Goal: Task Accomplishment & Management: Manage account settings

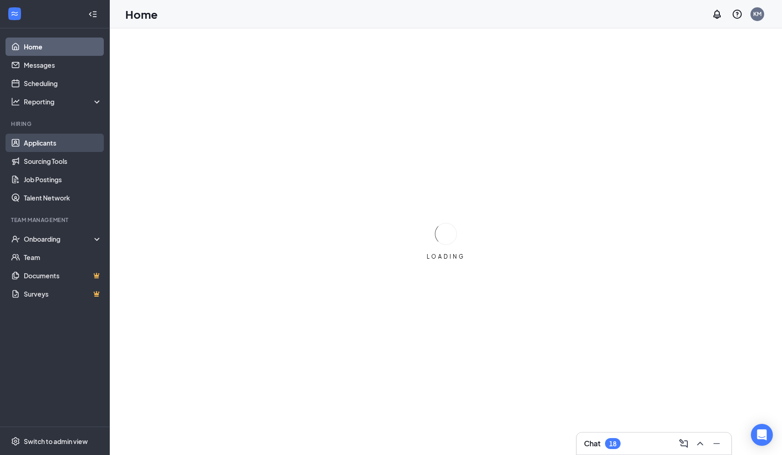
click at [51, 149] on link "Applicants" at bounding box center [63, 143] width 78 height 18
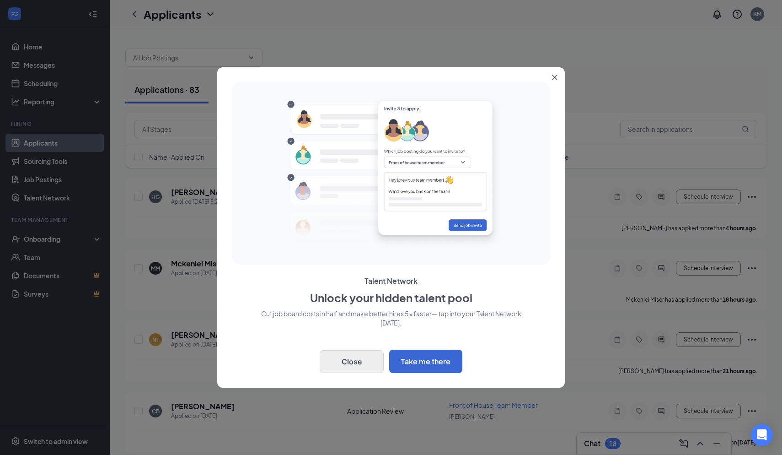
click at [329, 363] on button "Close" at bounding box center [352, 361] width 64 height 23
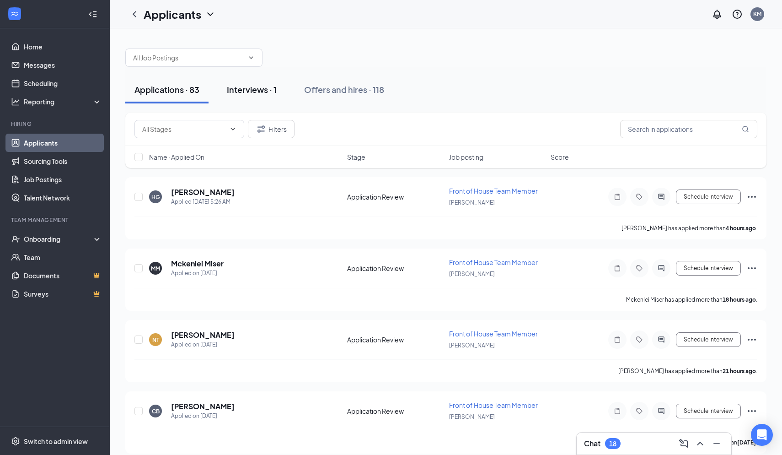
click at [249, 90] on div "Interviews · 1" at bounding box center [252, 89] width 50 height 11
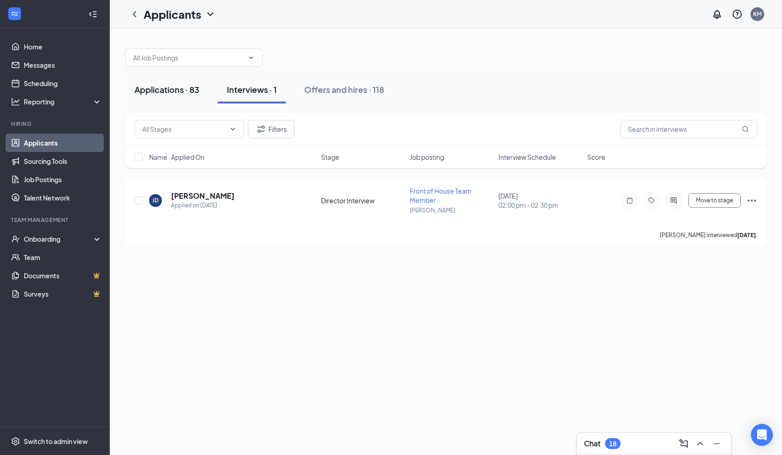
click at [183, 95] on div "Applications · 83" at bounding box center [167, 89] width 65 height 11
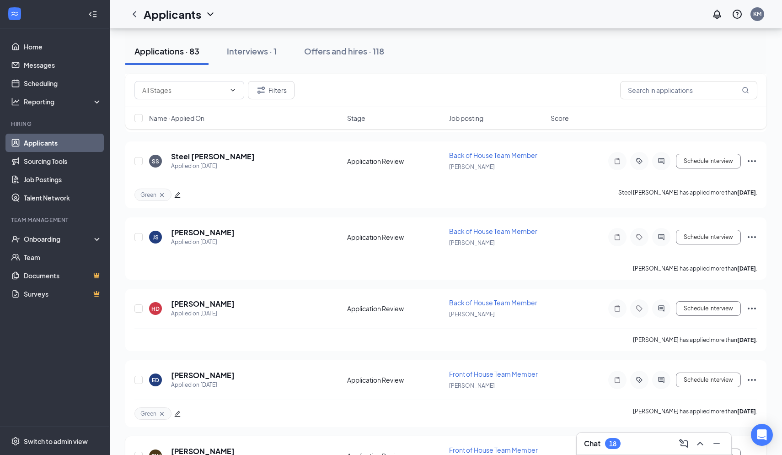
scroll to position [4327, 0]
click at [753, 306] on icon "Ellipses" at bounding box center [752, 308] width 11 height 11
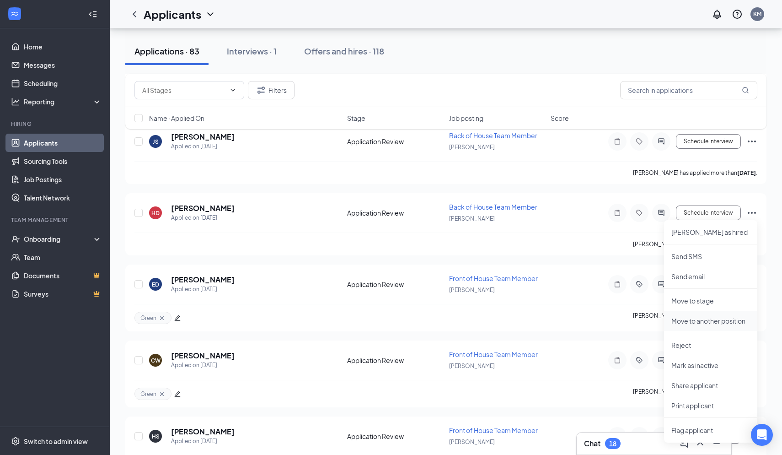
scroll to position [4423, 0]
click at [683, 404] on p "Print applicant" at bounding box center [711, 405] width 79 height 9
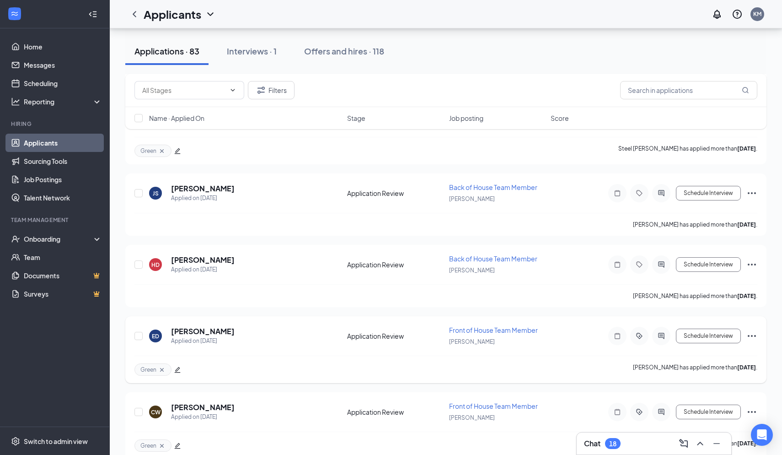
scroll to position [4371, 0]
click at [752, 265] on icon "Ellipses" at bounding box center [752, 263] width 11 height 11
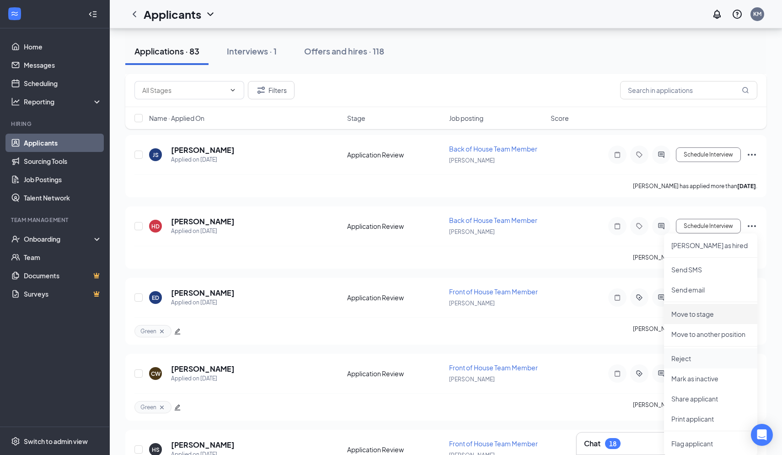
scroll to position [4409, 0]
click at [688, 361] on p "Reject" at bounding box center [711, 358] width 79 height 9
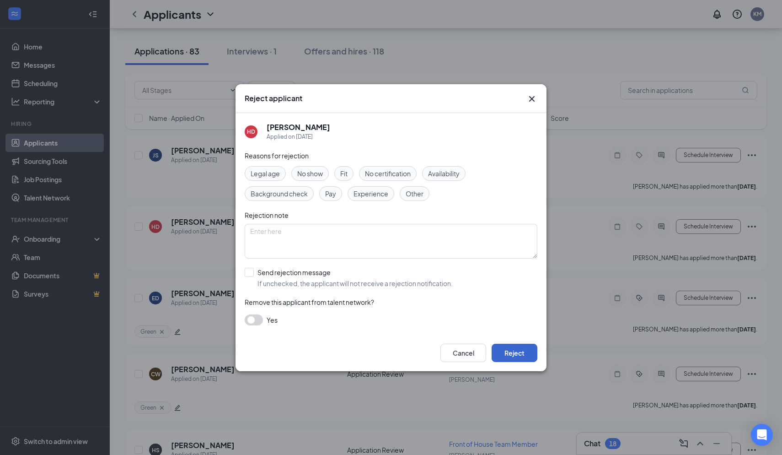
click at [517, 350] on button "Reject" at bounding box center [515, 353] width 46 height 18
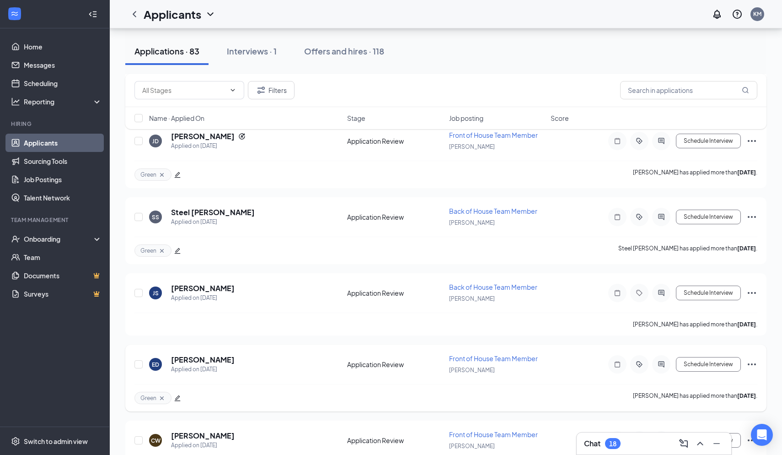
scroll to position [4262, 0]
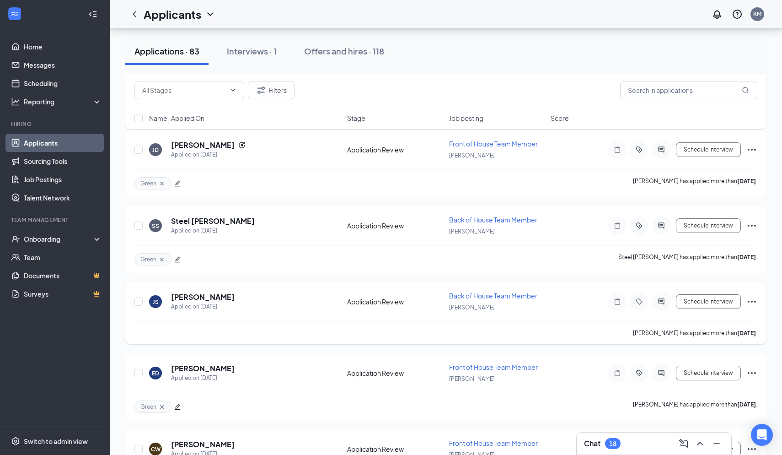
click at [752, 301] on icon "Ellipses" at bounding box center [752, 302] width 8 height 2
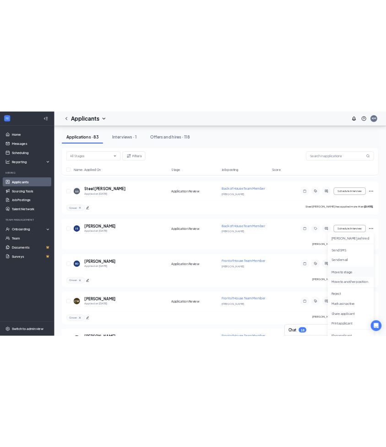
scroll to position [4327, 0]
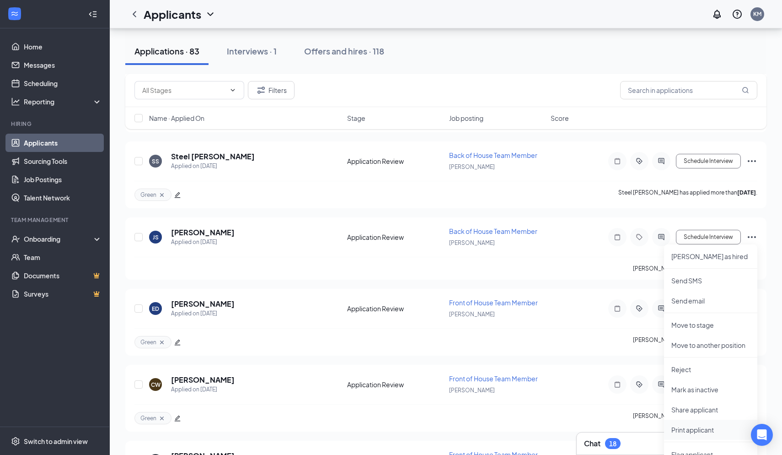
click at [687, 428] on p "Print applicant" at bounding box center [711, 429] width 79 height 9
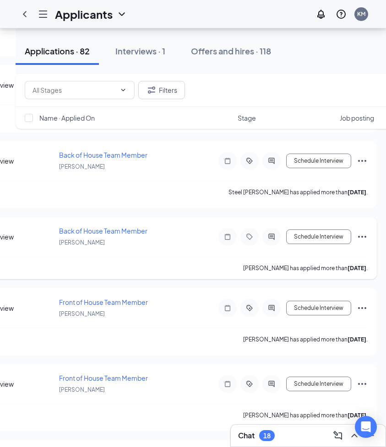
scroll to position [0, 281]
click at [251, 237] on icon "Tag" at bounding box center [248, 237] width 6 height 6
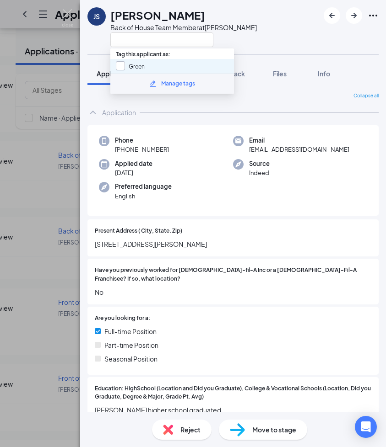
click at [119, 65] on input "Green" at bounding box center [130, 66] width 29 height 10
checkbox input "true"
click at [66, 11] on img at bounding box center [67, 18] width 11 height 18
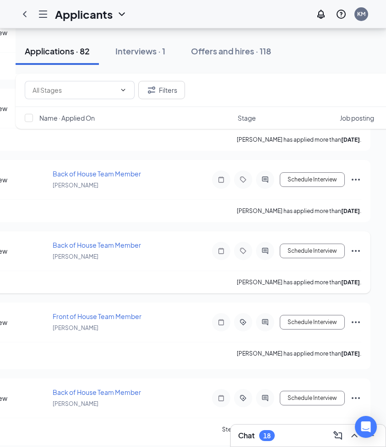
scroll to position [0, 287]
click at [358, 254] on icon "Ellipses" at bounding box center [355, 251] width 11 height 11
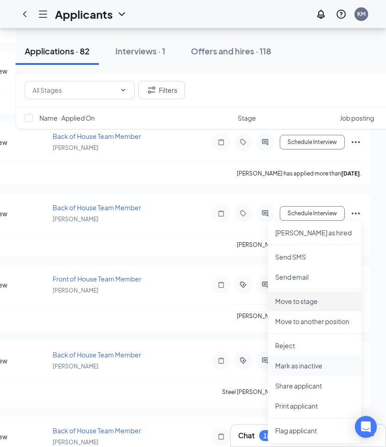
scroll to position [4127, 0]
click at [291, 408] on p "Print applicant" at bounding box center [314, 406] width 79 height 9
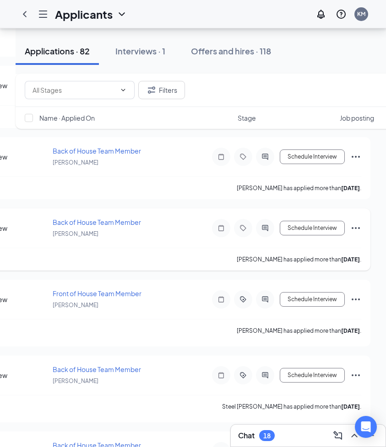
scroll to position [0, 287]
click at [353, 227] on icon "Ellipses" at bounding box center [355, 228] width 11 height 11
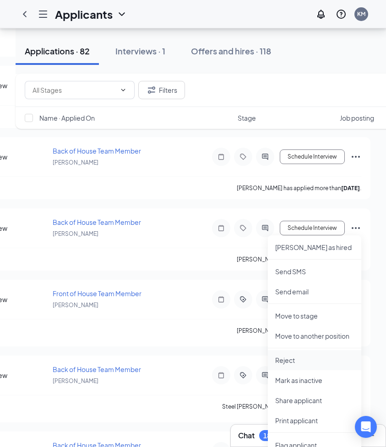
click at [294, 357] on p "Reject" at bounding box center [314, 360] width 79 height 9
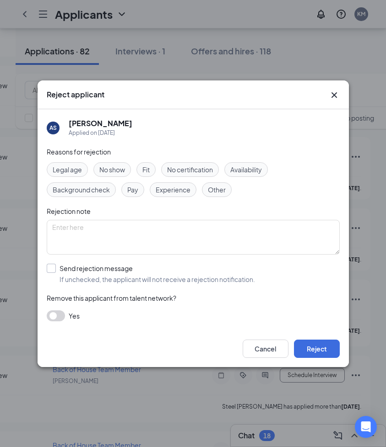
click at [53, 266] on div at bounding box center [51, 268] width 9 height 9
click at [53, 266] on input "Send rejection message If unchecked, the applicant will not receive a rejection…" at bounding box center [151, 274] width 208 height 20
checkbox input "true"
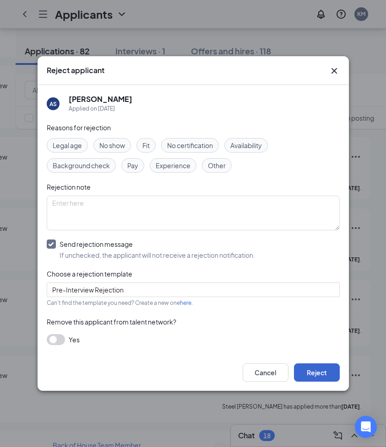
click at [316, 373] on button "Reject" at bounding box center [317, 373] width 46 height 18
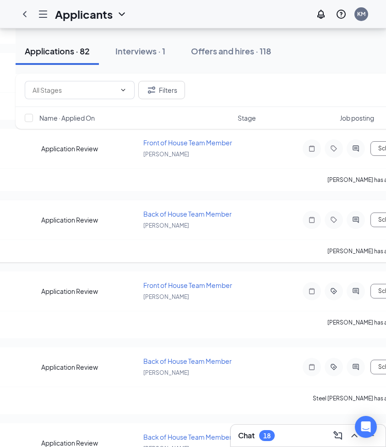
scroll to position [0, 275]
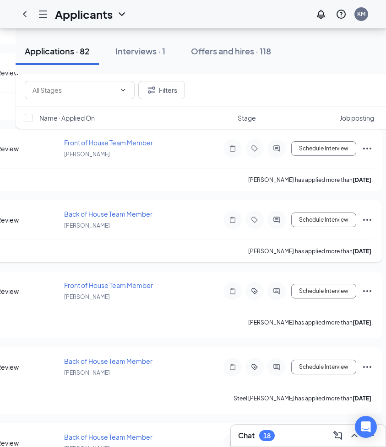
click at [370, 221] on icon "Ellipses" at bounding box center [367, 220] width 8 height 2
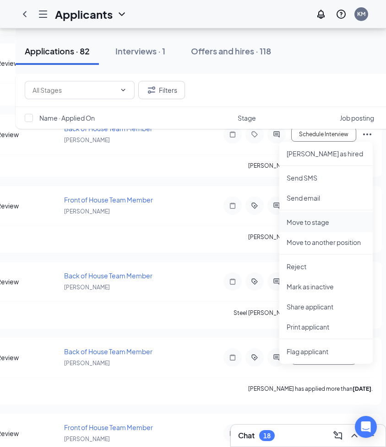
scroll to position [4141, 0]
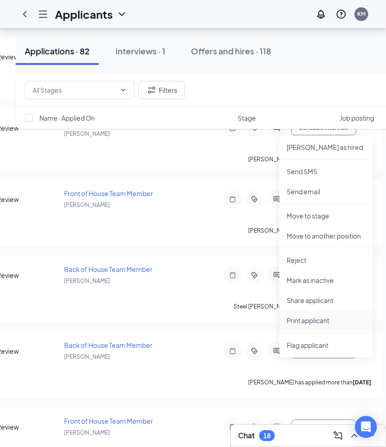
click at [308, 323] on p "Print applicant" at bounding box center [325, 320] width 79 height 9
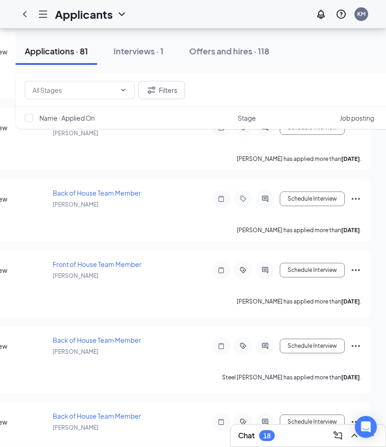
scroll to position [0, 287]
click at [242, 199] on icon "Tag" at bounding box center [242, 198] width 11 height 7
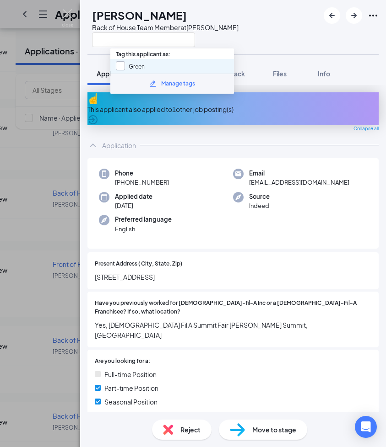
click at [123, 65] on div at bounding box center [120, 65] width 9 height 9
click at [123, 65] on input "Green" at bounding box center [130, 66] width 29 height 10
click at [124, 61] on div at bounding box center [120, 65] width 9 height 9
click at [124, 61] on input "Green" at bounding box center [130, 66] width 29 height 10
click at [119, 64] on input "Green" at bounding box center [130, 66] width 29 height 10
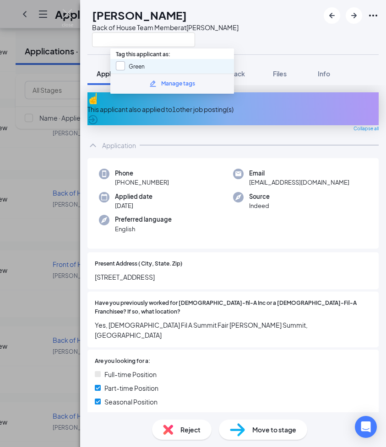
checkbox input "true"
click at [66, 13] on img at bounding box center [67, 18] width 11 height 18
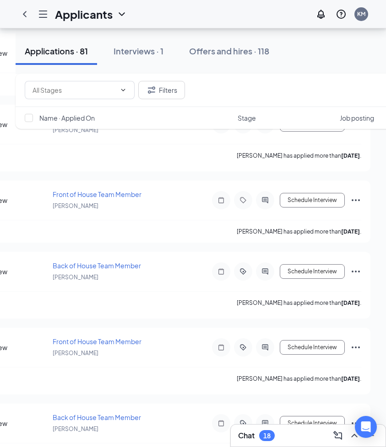
scroll to position [0, 287]
click at [355, 201] on icon "Ellipses" at bounding box center [355, 200] width 11 height 11
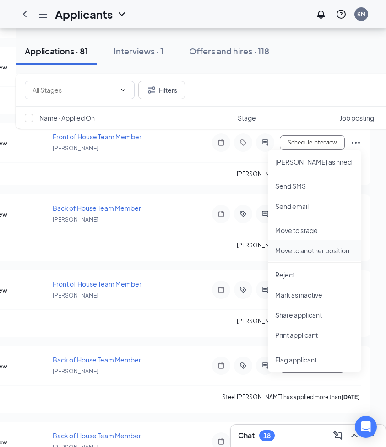
scroll to position [4071, 0]
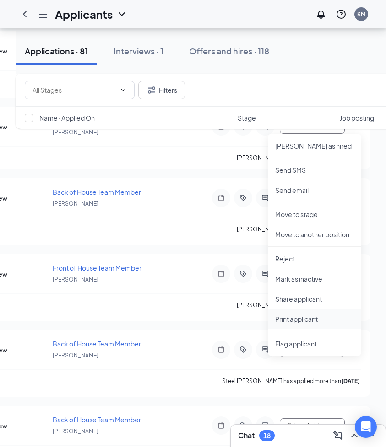
click at [303, 318] on p "Print applicant" at bounding box center [314, 319] width 79 height 9
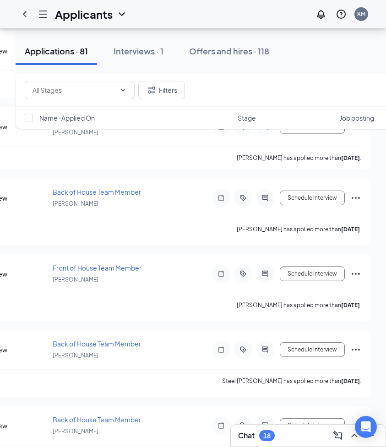
click at [175, 8] on div "Applicants KM" at bounding box center [193, 14] width 386 height 28
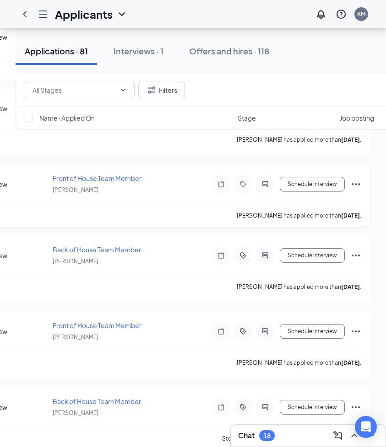
scroll to position [0, 287]
click at [242, 179] on div at bounding box center [243, 184] width 18 height 18
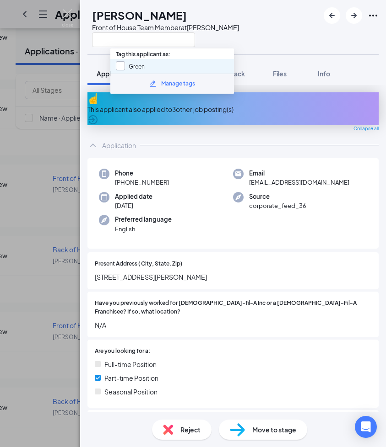
click at [118, 65] on input "Green" at bounding box center [130, 66] width 29 height 10
checkbox input "true"
click at [70, 12] on img at bounding box center [67, 18] width 11 height 18
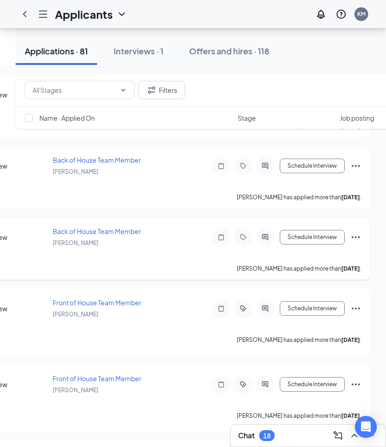
scroll to position [0, 287]
click at [353, 236] on icon "Ellipses" at bounding box center [355, 237] width 11 height 11
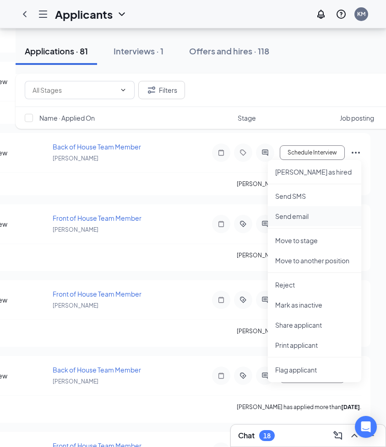
scroll to position [3898, 0]
click at [297, 350] on li "Print applicant" at bounding box center [314, 345] width 93 height 20
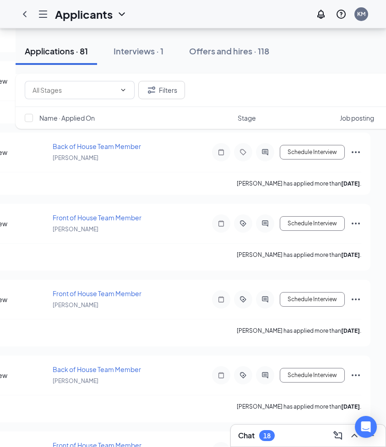
click at [178, 17] on div "Applicants KM" at bounding box center [193, 14] width 386 height 28
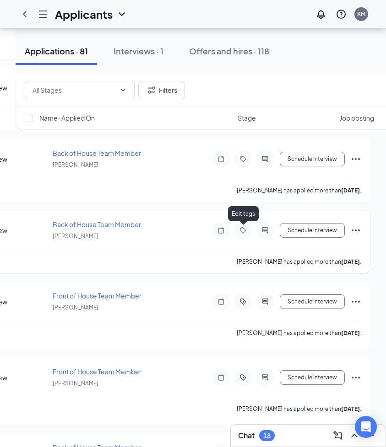
scroll to position [0, 287]
click at [239, 230] on icon "Tag" at bounding box center [242, 230] width 11 height 7
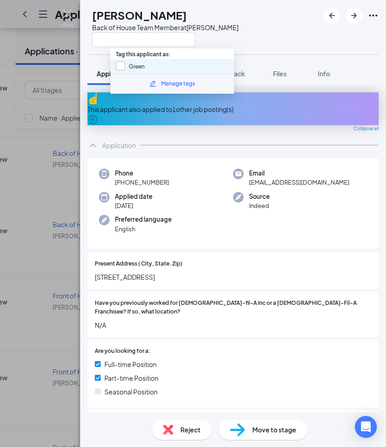
click at [122, 65] on div at bounding box center [120, 65] width 9 height 9
click at [122, 65] on input "Green" at bounding box center [130, 66] width 29 height 10
click at [119, 63] on input "Green" at bounding box center [130, 66] width 29 height 10
checkbox input "true"
click at [67, 15] on img at bounding box center [67, 18] width 11 height 18
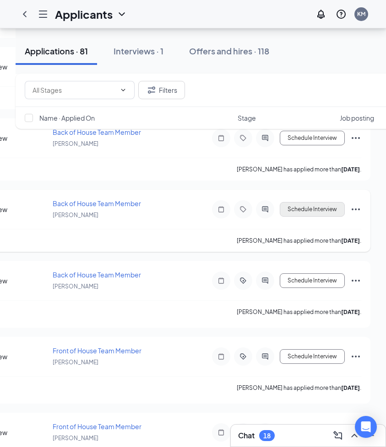
scroll to position [0, 287]
click at [354, 210] on icon "Ellipses" at bounding box center [355, 209] width 11 height 11
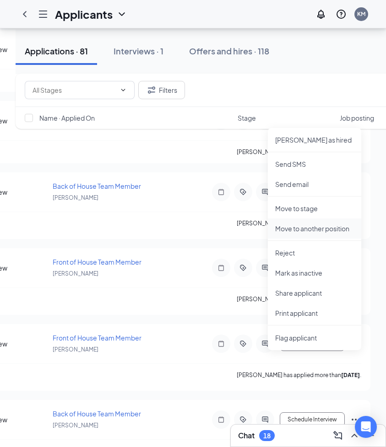
scroll to position [3859, 0]
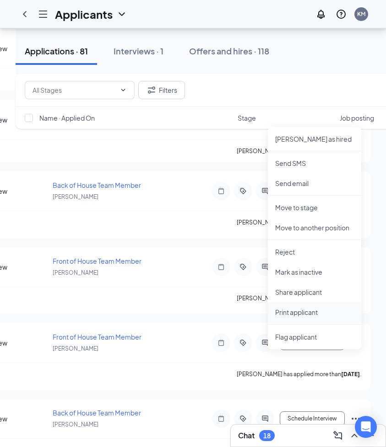
click at [306, 315] on p "Print applicant" at bounding box center [314, 312] width 79 height 9
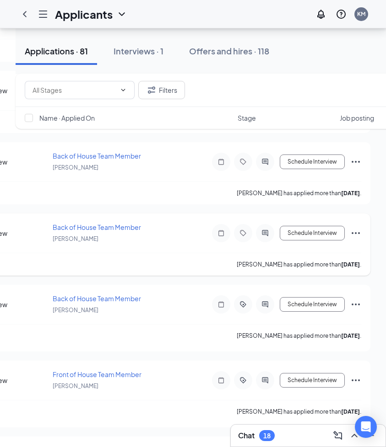
scroll to position [0, 287]
click at [357, 230] on icon "Ellipses" at bounding box center [355, 233] width 11 height 11
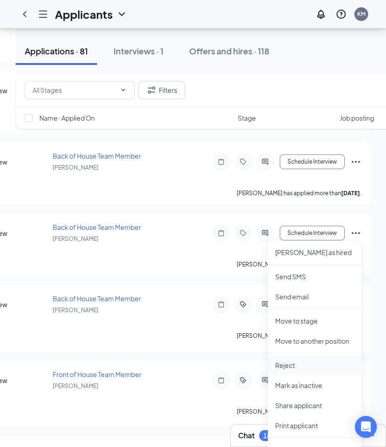
click at [288, 365] on p "Reject" at bounding box center [314, 365] width 79 height 9
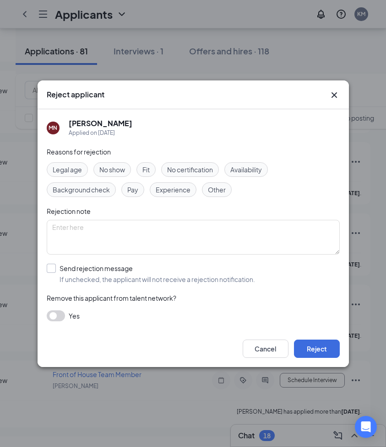
click at [52, 268] on input "Send rejection message If unchecked, the applicant will not receive a rejection…" at bounding box center [151, 274] width 208 height 20
checkbox input "true"
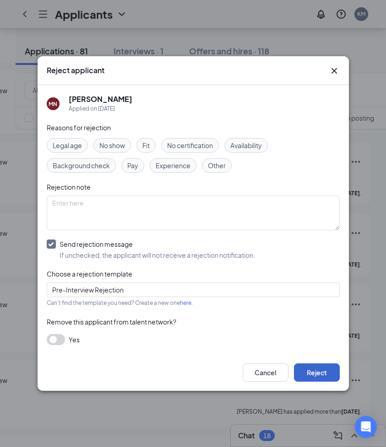
click at [317, 376] on button "Reject" at bounding box center [317, 373] width 46 height 18
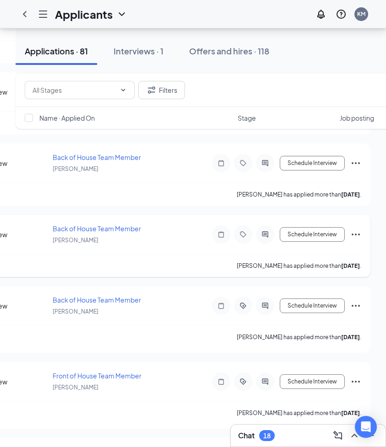
click at [355, 235] on icon "Ellipses" at bounding box center [355, 235] width 8 height 2
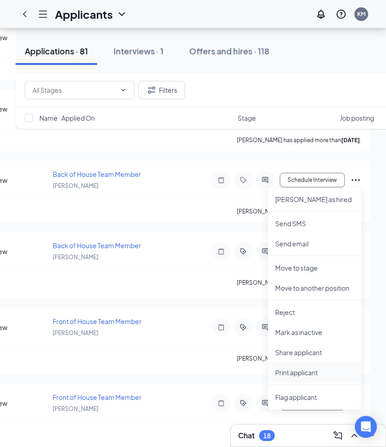
scroll to position [3729, 0]
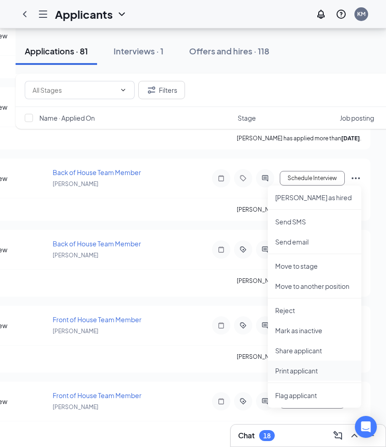
click at [285, 374] on p "Print applicant" at bounding box center [314, 370] width 79 height 9
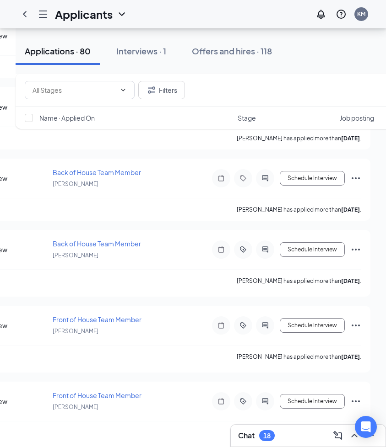
click at [260, 14] on div "Applicants KM" at bounding box center [193, 14] width 386 height 28
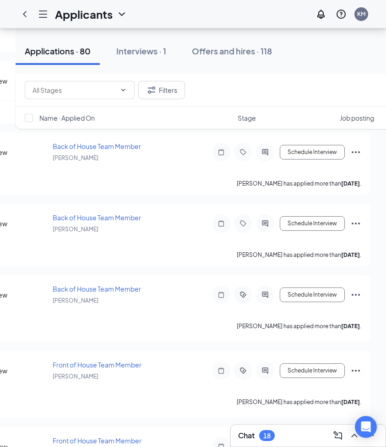
scroll to position [0, 287]
click at [355, 223] on icon "Ellipses" at bounding box center [355, 223] width 11 height 11
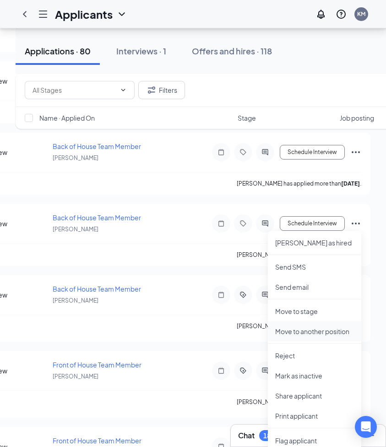
scroll to position [3730, 0]
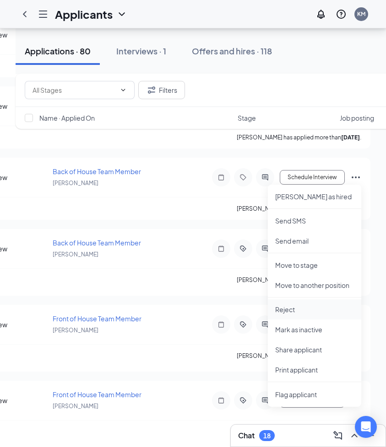
click at [287, 312] on p "Reject" at bounding box center [314, 309] width 79 height 9
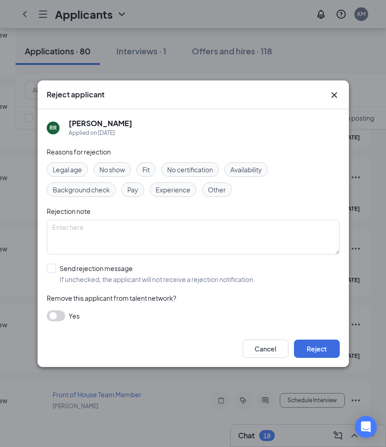
click at [45, 265] on div "RR [PERSON_NAME] Applied on [DATE] Reasons for rejection Legal age No show Fit …" at bounding box center [193, 219] width 311 height 221
click at [55, 268] on div at bounding box center [51, 268] width 9 height 9
click at [55, 268] on input "Send rejection message If unchecked, the applicant will not receive a rejection…" at bounding box center [151, 274] width 208 height 20
checkbox input "true"
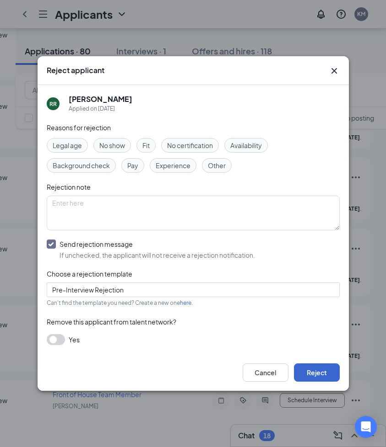
click at [314, 371] on button "Reject" at bounding box center [317, 373] width 46 height 18
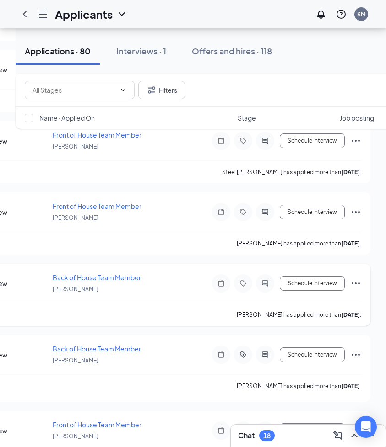
scroll to position [0, 287]
click at [359, 284] on icon "Ellipses" at bounding box center [355, 284] width 8 height 2
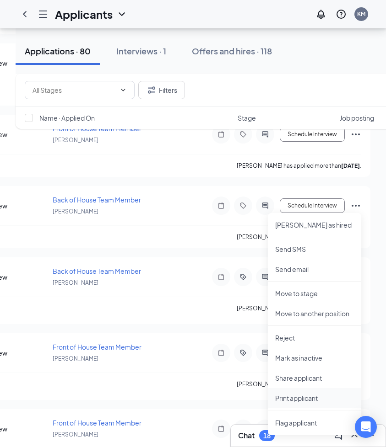
scroll to position [3631, 0]
click at [295, 393] on li "Print applicant" at bounding box center [314, 398] width 93 height 20
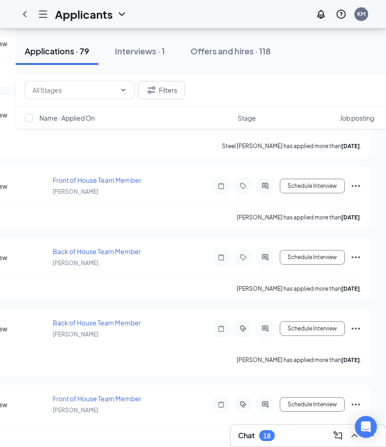
scroll to position [0, 287]
click at [354, 258] on icon "Ellipses" at bounding box center [355, 257] width 11 height 11
click at [356, 257] on icon "Ellipses" at bounding box center [355, 257] width 11 height 11
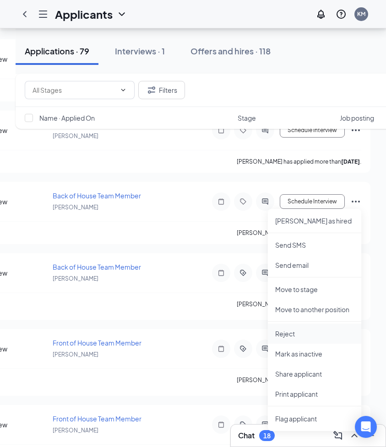
scroll to position [3634, 0]
click at [285, 337] on p "Reject" at bounding box center [314, 334] width 79 height 9
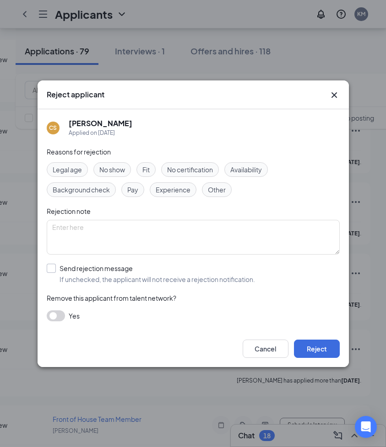
click at [50, 266] on input "Send rejection message If unchecked, the applicant will not receive a rejection…" at bounding box center [151, 274] width 208 height 20
checkbox input "true"
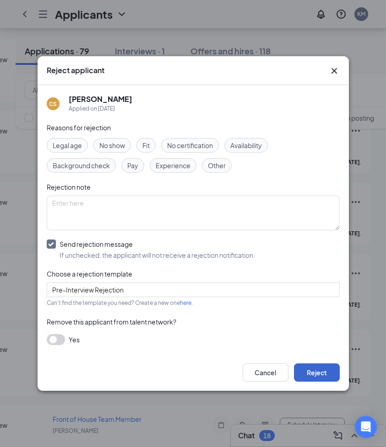
click at [320, 372] on button "Reject" at bounding box center [317, 373] width 46 height 18
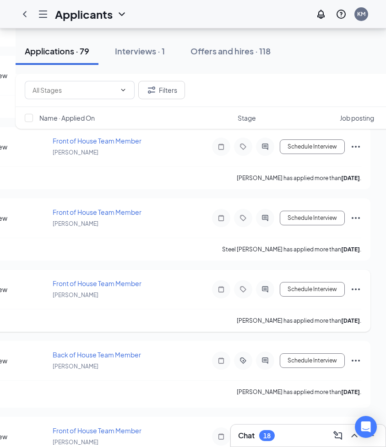
scroll to position [0, 287]
click at [355, 287] on icon "Ellipses" at bounding box center [355, 289] width 11 height 11
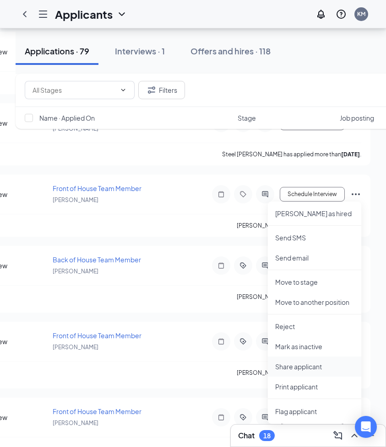
scroll to position [3575, 0]
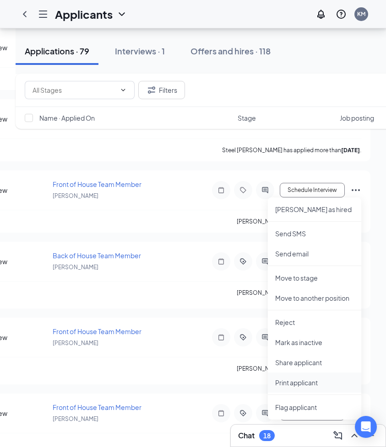
click at [289, 381] on p "Print applicant" at bounding box center [314, 382] width 79 height 9
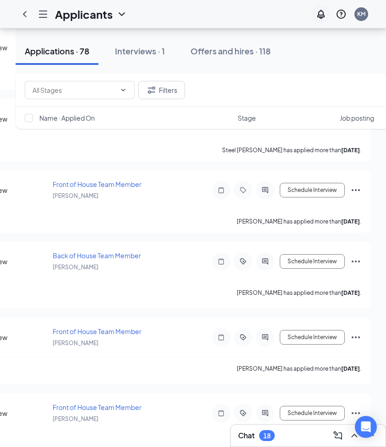
scroll to position [3603, 0]
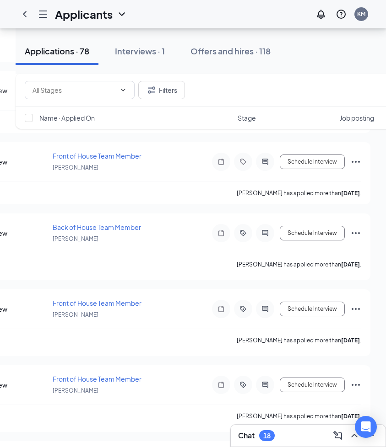
click at [156, 22] on div "Applicants KM" at bounding box center [193, 14] width 386 height 28
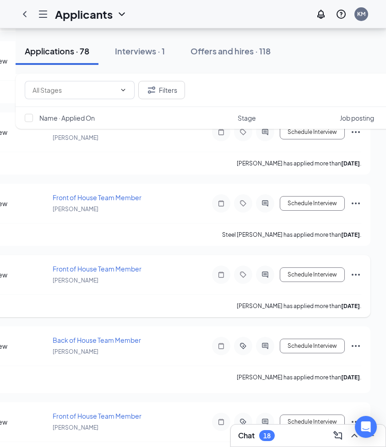
scroll to position [0, 287]
click at [238, 276] on icon "Tag" at bounding box center [242, 274] width 11 height 7
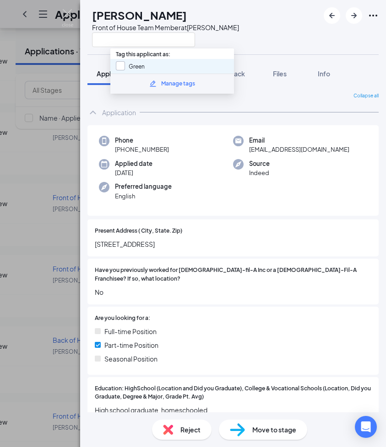
click at [119, 67] on div at bounding box center [120, 65] width 9 height 9
click at [119, 67] on input "Green" at bounding box center [130, 66] width 29 height 10
click at [117, 65] on input "Green" at bounding box center [130, 66] width 29 height 10
checkbox input "true"
click at [66, 9] on img at bounding box center [67, 18] width 11 height 18
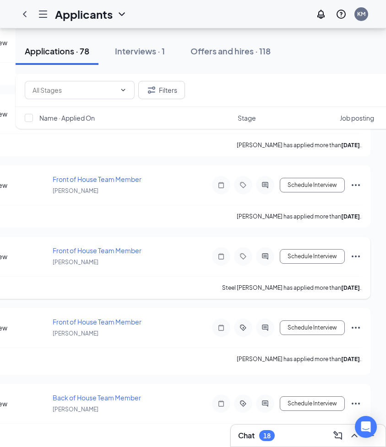
scroll to position [0, 287]
click at [356, 257] on icon "Ellipses" at bounding box center [355, 257] width 8 height 2
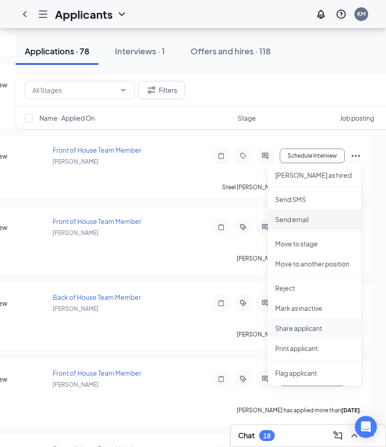
scroll to position [3540, 0]
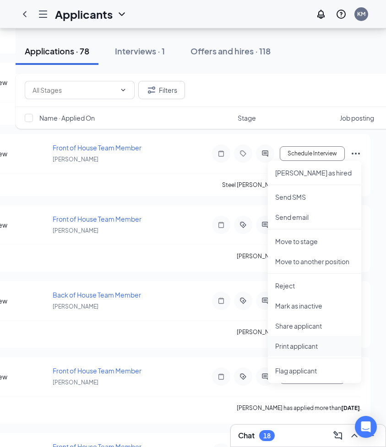
click at [302, 344] on p "Print applicant" at bounding box center [314, 346] width 79 height 9
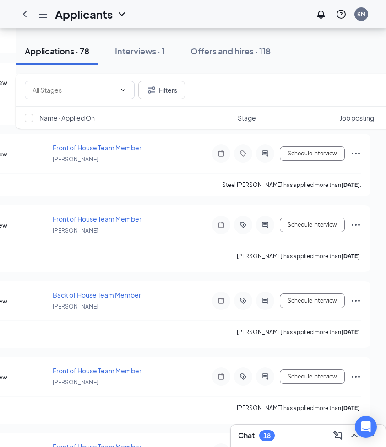
click at [158, 23] on div "Applicants KM" at bounding box center [193, 14] width 386 height 28
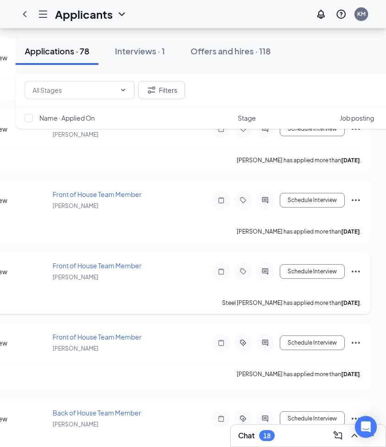
scroll to position [0, 287]
click at [247, 268] on icon "Tag" at bounding box center [242, 271] width 11 height 7
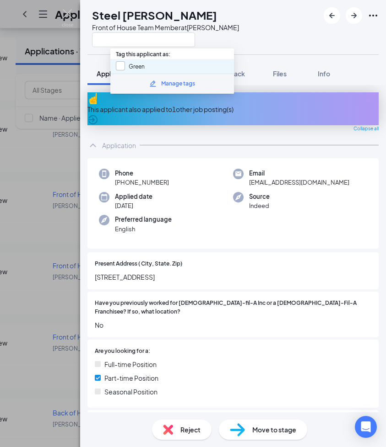
click at [119, 66] on input "Green" at bounding box center [130, 66] width 29 height 10
checkbox input "true"
click at [67, 15] on img at bounding box center [67, 18] width 11 height 18
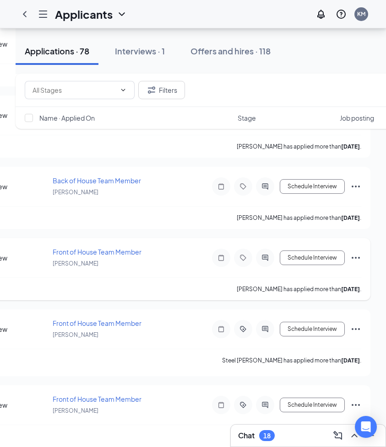
scroll to position [0, 287]
click at [356, 254] on icon "Ellipses" at bounding box center [355, 258] width 11 height 11
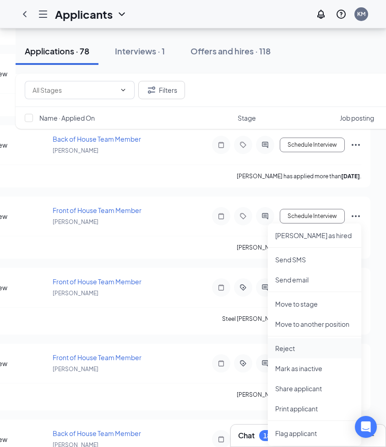
scroll to position [3431, 0]
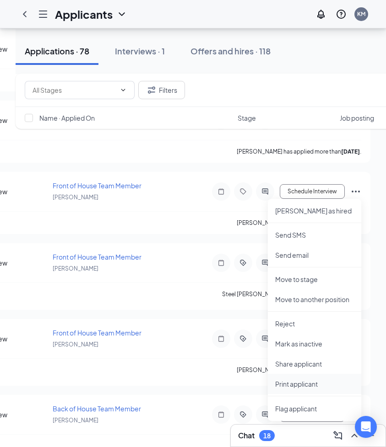
click at [295, 383] on p "Print applicant" at bounding box center [314, 384] width 79 height 9
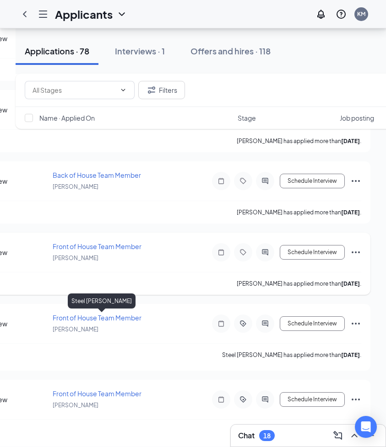
scroll to position [0, 287]
click at [359, 250] on icon "Ellipses" at bounding box center [355, 252] width 11 height 11
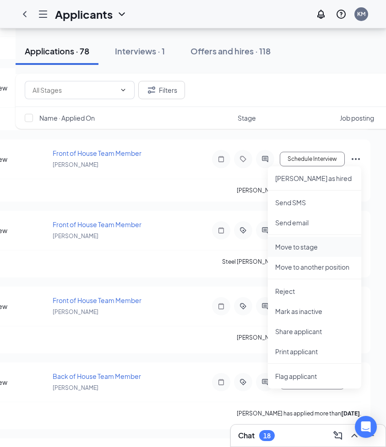
scroll to position [3464, 0]
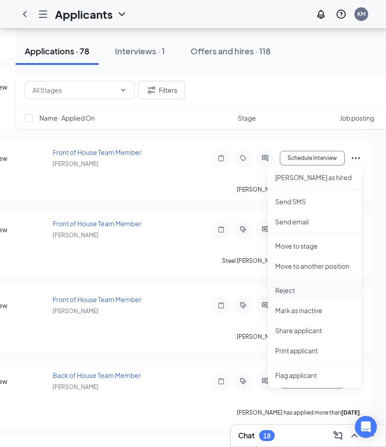
click at [285, 292] on p "Reject" at bounding box center [314, 290] width 79 height 9
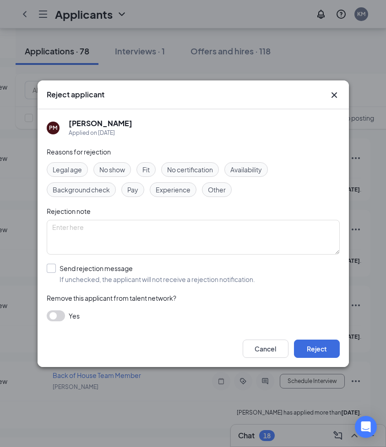
click at [52, 269] on div at bounding box center [51, 268] width 9 height 9
click at [52, 269] on input "Send rejection message If unchecked, the applicant will not receive a rejection…" at bounding box center [151, 274] width 208 height 20
checkbox input "true"
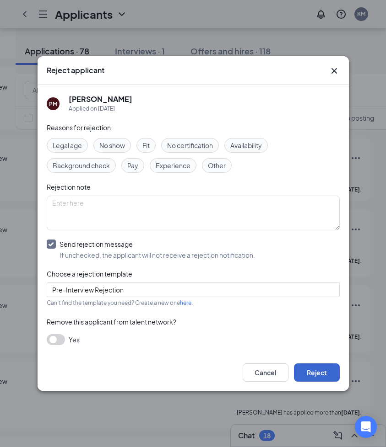
click at [316, 372] on button "Reject" at bounding box center [317, 373] width 46 height 18
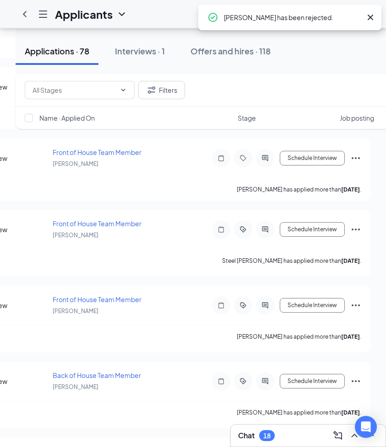
click at [336, 44] on div "Applications · 78 Interviews · 1 Offers and hires · 118" at bounding box center [336, 51] width 641 height 27
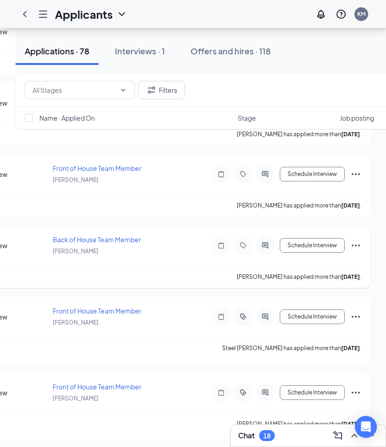
scroll to position [0, 287]
click at [355, 242] on icon "Ellipses" at bounding box center [355, 245] width 11 height 11
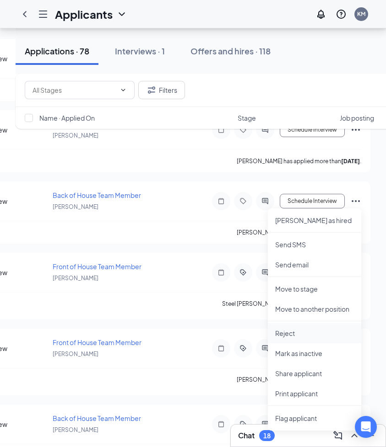
scroll to position [3350, 0]
click at [293, 398] on li "Print applicant" at bounding box center [314, 393] width 93 height 20
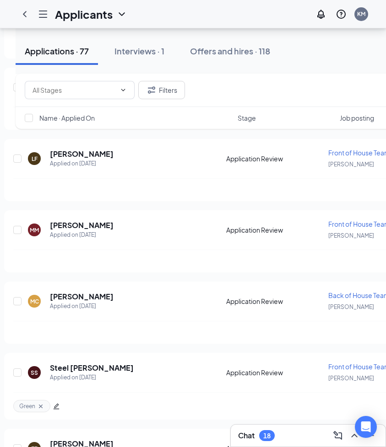
scroll to position [0, 0]
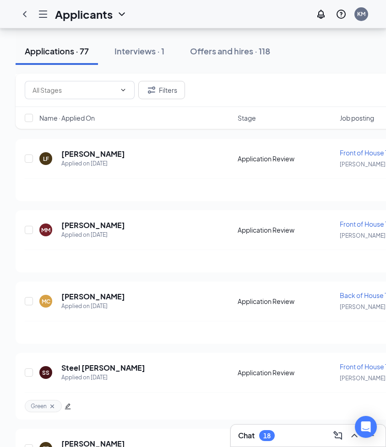
click at [170, 20] on div "Applicants KM" at bounding box center [193, 14] width 386 height 28
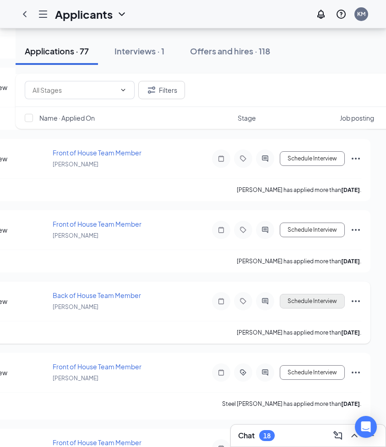
scroll to position [0, 287]
click at [354, 302] on icon "Ellipses" at bounding box center [355, 301] width 11 height 11
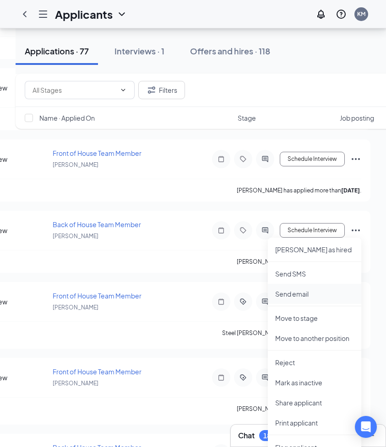
scroll to position [3337, 0]
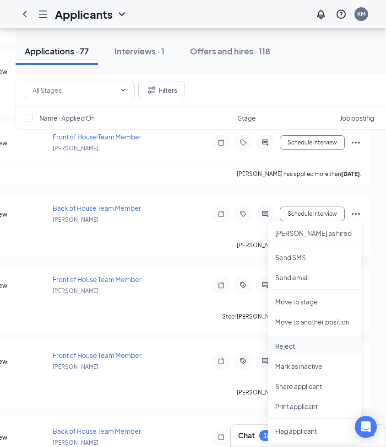
click at [288, 348] on p "Reject" at bounding box center [314, 346] width 79 height 9
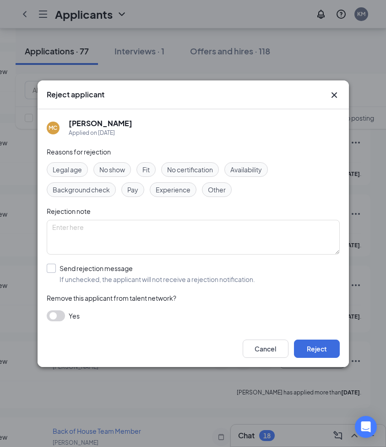
click at [52, 265] on input "Send rejection message If unchecked, the applicant will not receive a rejection…" at bounding box center [151, 274] width 208 height 20
checkbox input "true"
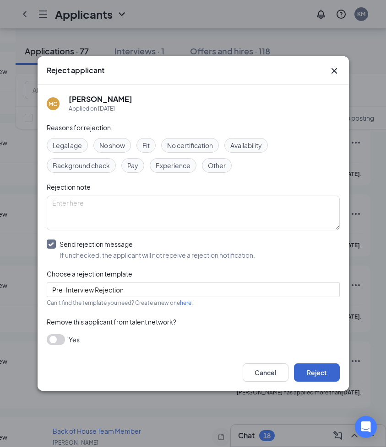
click at [318, 377] on button "Reject" at bounding box center [317, 373] width 46 height 18
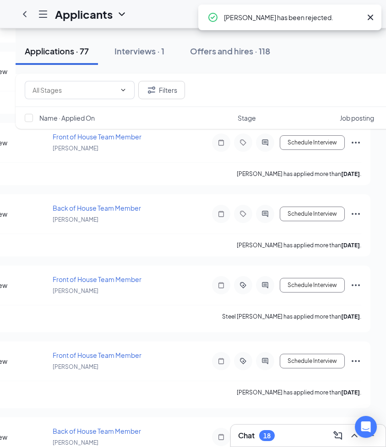
click at [171, 15] on div "Applicants KM" at bounding box center [193, 14] width 386 height 28
click at [369, 16] on icon "Cross" at bounding box center [369, 17] width 5 height 5
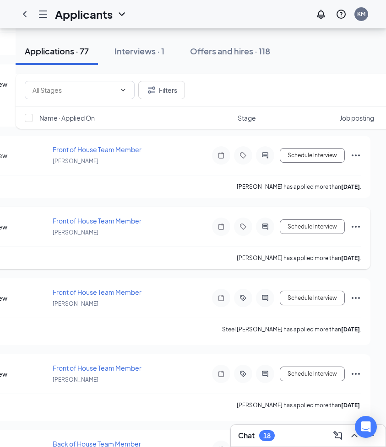
scroll to position [0, 287]
click at [355, 228] on icon "Ellipses" at bounding box center [355, 227] width 8 height 2
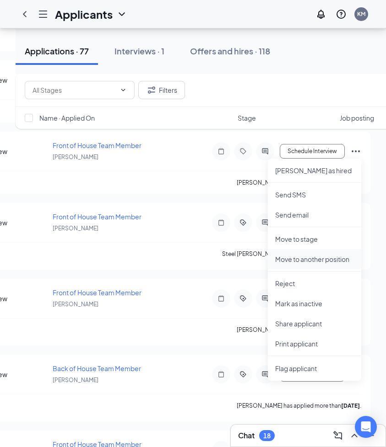
scroll to position [3334, 0]
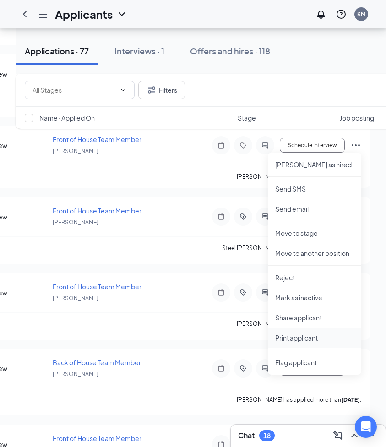
click at [294, 335] on p "Print applicant" at bounding box center [314, 338] width 79 height 9
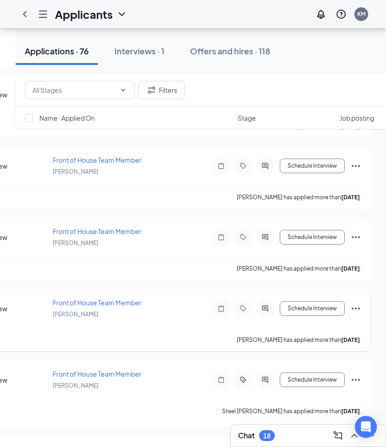
scroll to position [0, 287]
click at [244, 309] on icon "Tag" at bounding box center [242, 308] width 11 height 7
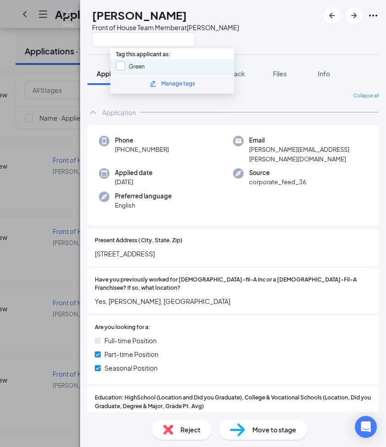
click at [119, 65] on input "Green" at bounding box center [130, 66] width 29 height 10
checkbox input "true"
click at [238, 37] on div "MM [PERSON_NAME] Front of House Team Member at [GEOGRAPHIC_DATA]" at bounding box center [233, 27] width 306 height 54
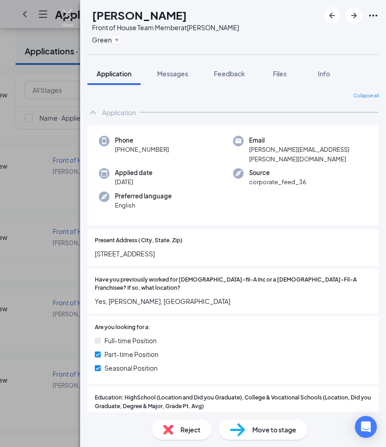
click at [69, 13] on img at bounding box center [67, 18] width 11 height 18
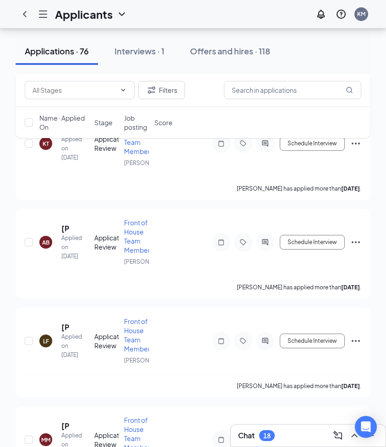
scroll to position [4325, 0]
click at [155, 58] on button "Interviews · 1" at bounding box center [139, 51] width 68 height 27
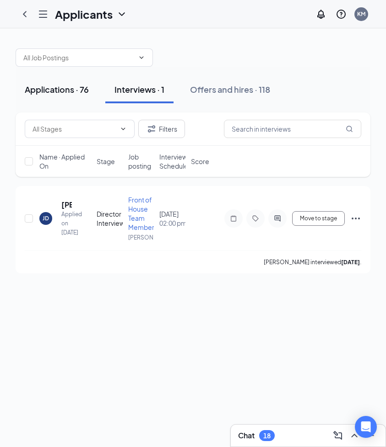
click at [61, 95] on button "Applications · 76" at bounding box center [57, 89] width 82 height 27
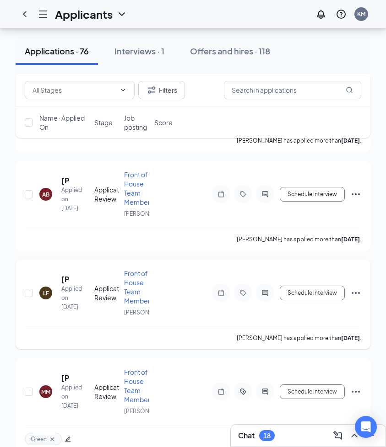
scroll to position [4373, 0]
click at [360, 292] on icon "Ellipses" at bounding box center [355, 293] width 11 height 11
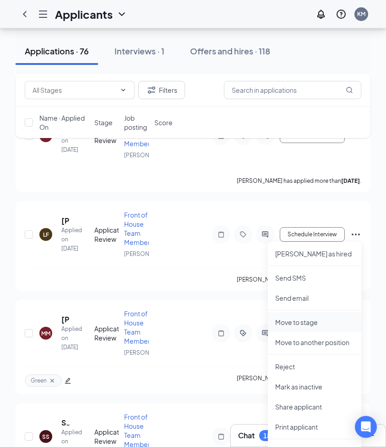
scroll to position [4432, 0]
click at [292, 425] on p "Print applicant" at bounding box center [314, 426] width 79 height 9
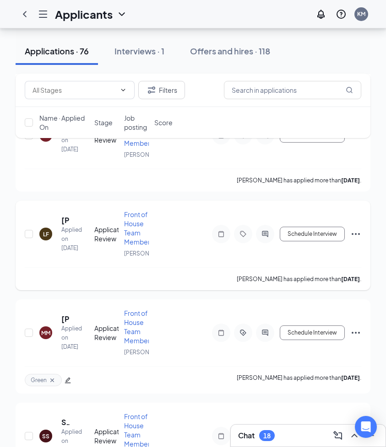
click at [354, 234] on icon "Ellipses" at bounding box center [355, 234] width 11 height 11
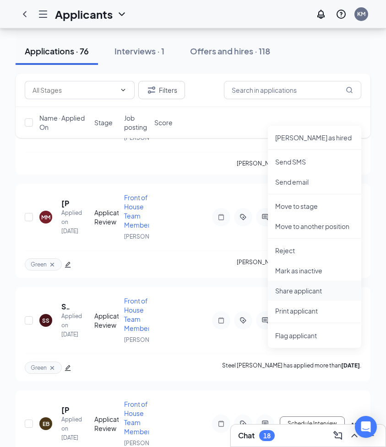
scroll to position [4546, 0]
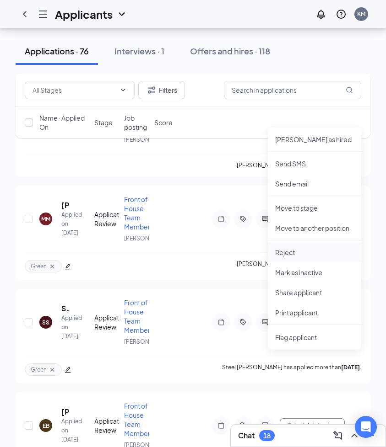
click at [302, 254] on p "Reject" at bounding box center [314, 252] width 79 height 9
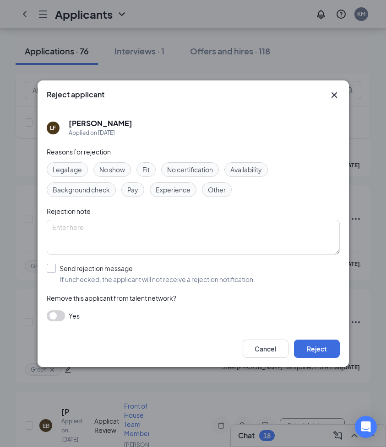
click at [53, 266] on div at bounding box center [51, 268] width 9 height 9
click at [53, 266] on input "Send rejection message If unchecked, the applicant will not receive a rejection…" at bounding box center [151, 274] width 208 height 20
checkbox input "true"
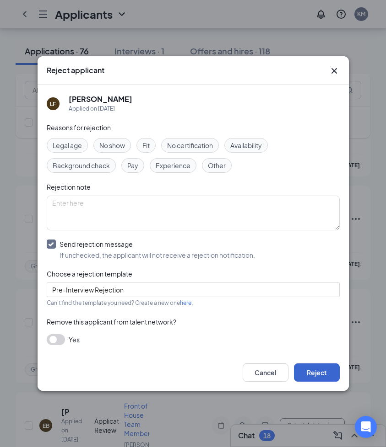
click at [310, 369] on button "Reject" at bounding box center [317, 373] width 46 height 18
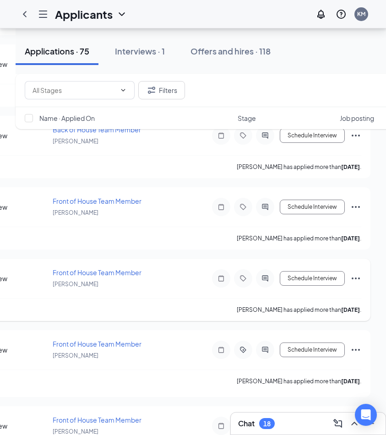
scroll to position [0, 287]
click at [356, 278] on icon "Ellipses" at bounding box center [355, 278] width 8 height 2
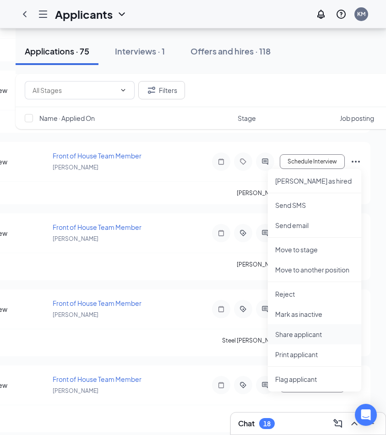
scroll to position [3186, 0]
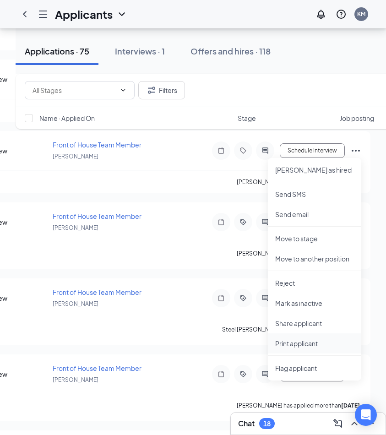
click at [300, 344] on p "Print applicant" at bounding box center [314, 343] width 79 height 9
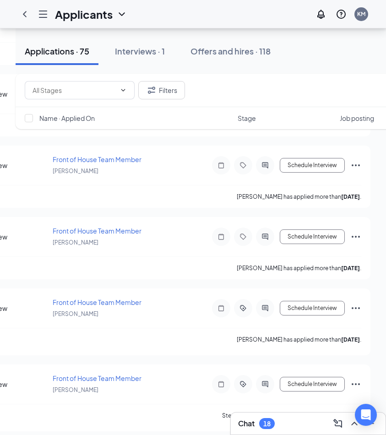
scroll to position [0, 287]
click at [357, 236] on icon "Ellipses" at bounding box center [355, 236] width 11 height 11
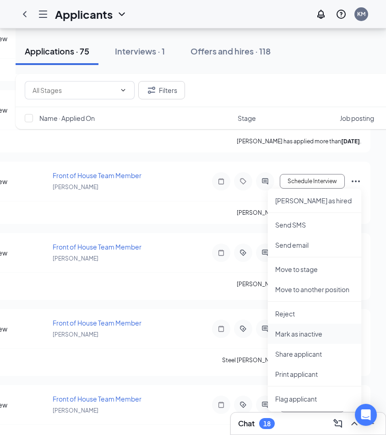
scroll to position [3155, 0]
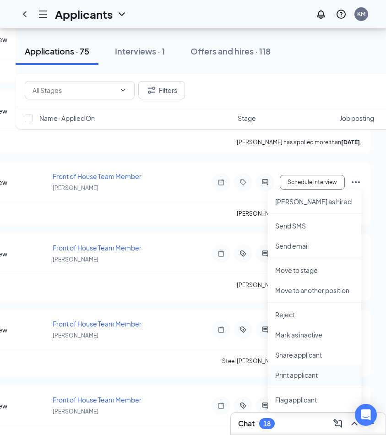
click at [294, 377] on p "Print applicant" at bounding box center [314, 374] width 79 height 9
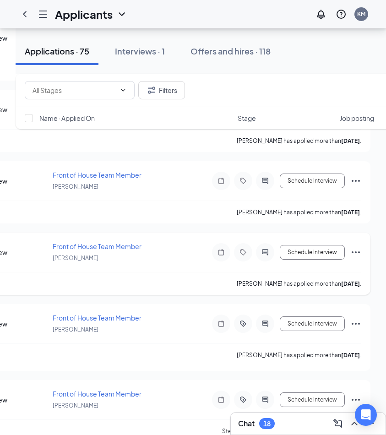
scroll to position [0, 287]
click at [354, 254] on icon "Ellipses" at bounding box center [355, 252] width 11 height 11
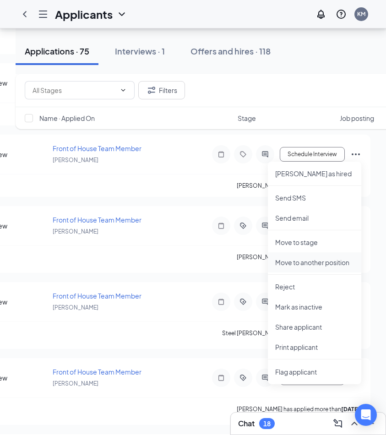
scroll to position [3184, 0]
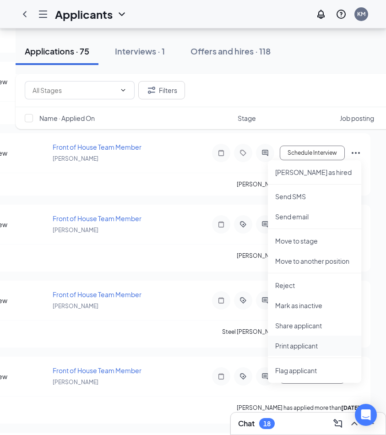
click at [292, 347] on p "Print applicant" at bounding box center [314, 345] width 79 height 9
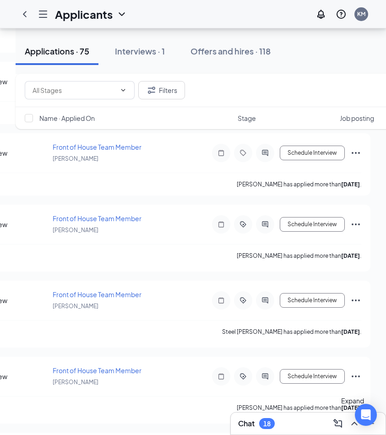
click at [354, 423] on icon "ChevronUp" at bounding box center [354, 423] width 11 height 11
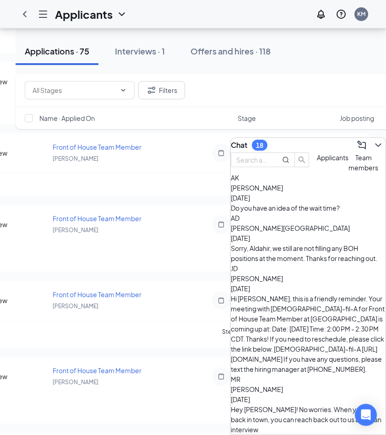
click at [313, 213] on div "Do you have an idea of the wait time?" at bounding box center [308, 208] width 155 height 10
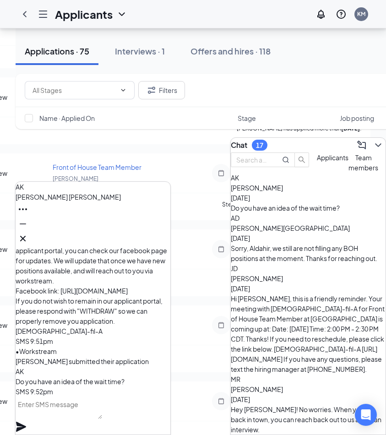
scroll to position [0, 0]
click at [262, 142] on div "17" at bounding box center [260, 145] width 16 height 11
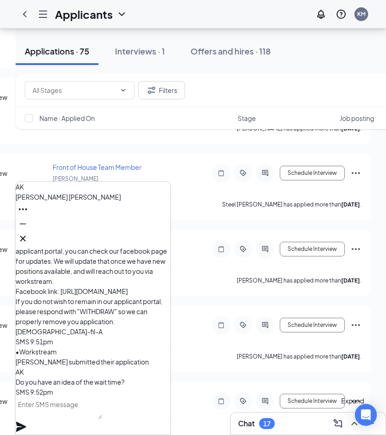
click at [350, 422] on icon "ChevronUp" at bounding box center [354, 423] width 11 height 11
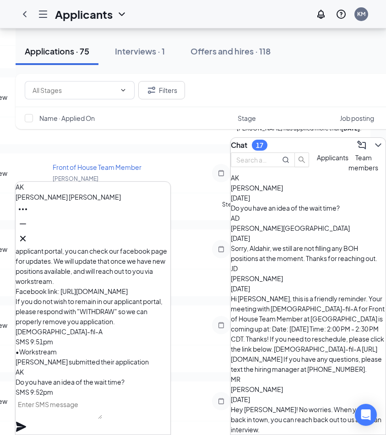
click at [75, 419] on textarea at bounding box center [59, 408] width 86 height 22
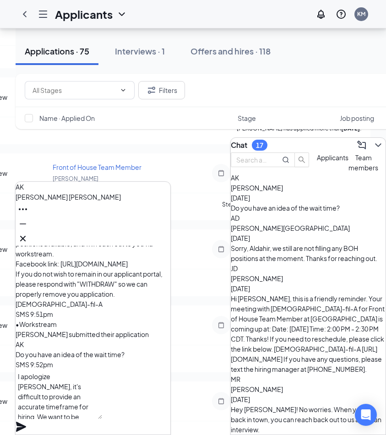
click at [52, 416] on textarea "I apologize [PERSON_NAME], it's difficult to provide an accurate timeframe for …" at bounding box center [59, 393] width 86 height 49
click at [51, 416] on textarea "I apologize [PERSON_NAME], it's difficult to provide an accurate timeframe for …" at bounding box center [59, 393] width 86 height 49
drag, startPoint x: 70, startPoint y: 416, endPoint x: 32, endPoint y: 419, distance: 39.0
click at [32, 419] on textarea "I apologize [PERSON_NAME], it's difficult to provide an accurate timeframe for …" at bounding box center [59, 393] width 86 height 49
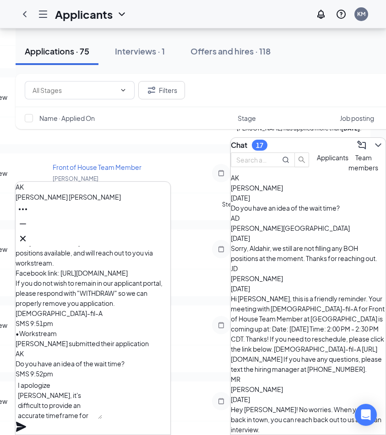
scroll to position [0, 0]
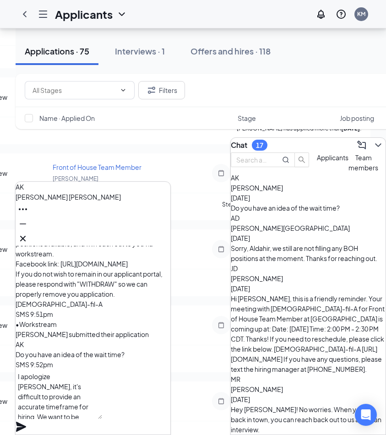
drag, startPoint x: 124, startPoint y: 416, endPoint x: 50, endPoint y: 405, distance: 74.0
click at [50, 405] on textarea "I apologize [PERSON_NAME], it's difficult to provide an accurate timeframe for …" at bounding box center [59, 393] width 86 height 49
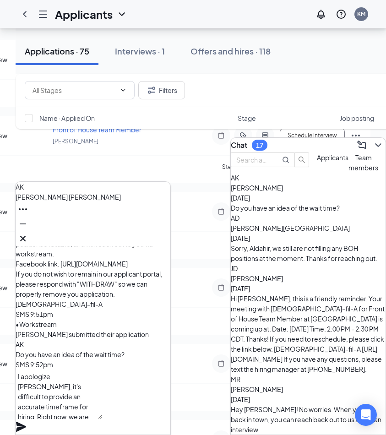
click at [31, 386] on textarea "I apologize [PERSON_NAME], it's difficult to provide an accurate timeframe for …" at bounding box center [59, 393] width 86 height 49
click at [66, 389] on textarea "I apologize [PERSON_NAME], it's difficult to provide an accurate timeframe for …" at bounding box center [59, 393] width 86 height 49
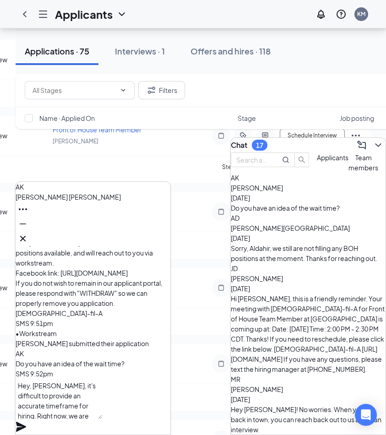
click at [66, 399] on textarea "Hey, [PERSON_NAME], it's difficult to provide an accurate timeframe for hiring.…" at bounding box center [59, 398] width 86 height 40
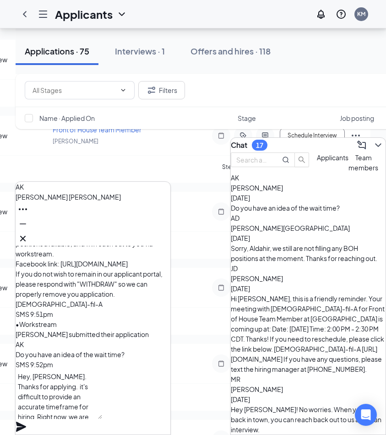
click at [70, 389] on textarea "Hey, [PERSON_NAME]. Thanks for applying. it's difficult to provide an accurate …" at bounding box center [59, 393] width 86 height 49
click at [102, 389] on textarea "Hey, [PERSON_NAME]! Thanks for applying. it's difficult to provide an accurate …" at bounding box center [59, 393] width 86 height 49
click at [102, 390] on textarea "Hey, [PERSON_NAME]! Thanks for applying. it's difficult to provide an accurate …" at bounding box center [59, 393] width 86 height 49
click at [102, 390] on textarea "Hey, [PERSON_NAME]! Thanks for applying. It's difficult to provide an accurate …" at bounding box center [59, 393] width 86 height 49
click at [102, 416] on textarea "Hey, [PERSON_NAME]! Thanks for applying. It's difficult to provide an accurate …" at bounding box center [59, 393] width 86 height 49
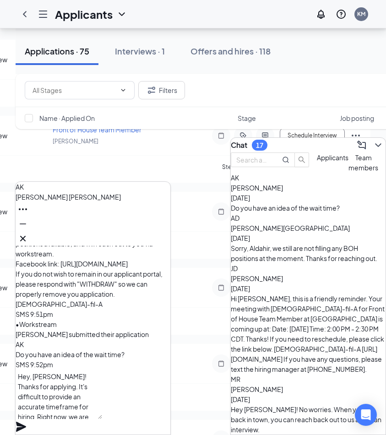
drag, startPoint x: 126, startPoint y: 390, endPoint x: 46, endPoint y: 389, distance: 80.1
click at [46, 389] on textarea "Hey, [PERSON_NAME]! Thanks for applying. It's difficult to provide an accurate …" at bounding box center [59, 393] width 86 height 49
click at [92, 389] on textarea "I apologize, [PERSON_NAME], It's difficult to provide an accurate timeframe for…" at bounding box center [59, 393] width 86 height 49
click at [66, 391] on textarea "I apologize, [PERSON_NAME], It's difficult to provide an accurate timeframe for…" at bounding box center [59, 393] width 86 height 49
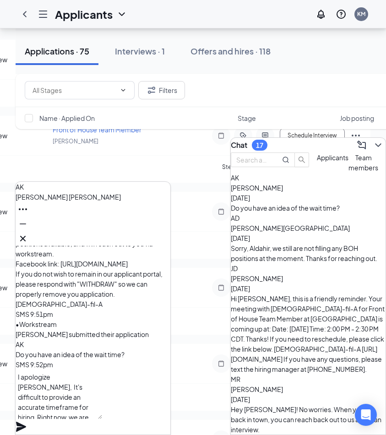
click at [91, 390] on textarea "I apologize [PERSON_NAME], It's difficult to provide an accurate timeframe for …" at bounding box center [59, 393] width 86 height 49
click at [87, 391] on textarea "I apologize [PERSON_NAME], it's difficult to provide an accurate timeframe for …" at bounding box center [59, 393] width 86 height 49
click at [67, 415] on textarea "I apologize [PERSON_NAME], it's difficult to provide an accurate timeframe for …" at bounding box center [59, 393] width 86 height 49
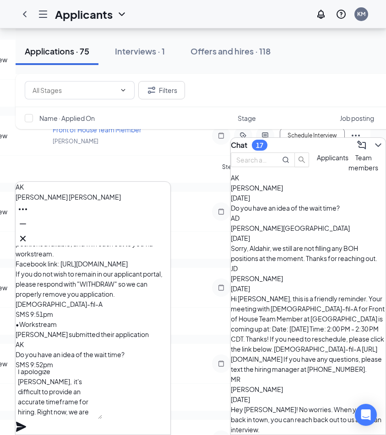
scroll to position [10, 0]
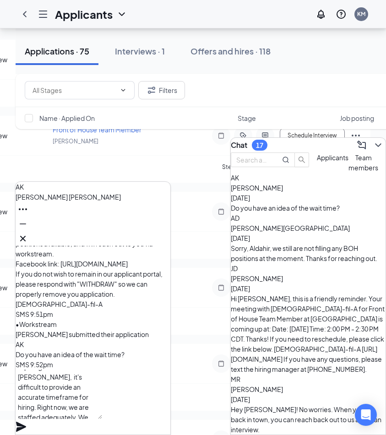
type textarea "I apologize [PERSON_NAME], it's difficult to provide an accurate timeframe for …"
click at [27, 421] on icon "Plane" at bounding box center [21, 426] width 11 height 11
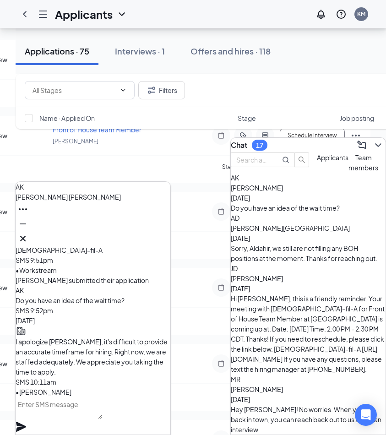
scroll to position [0, 0]
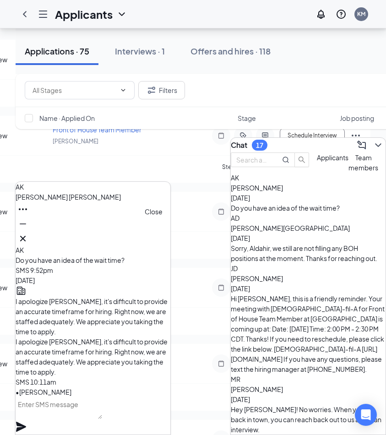
click at [28, 237] on icon "Cross" at bounding box center [22, 238] width 11 height 11
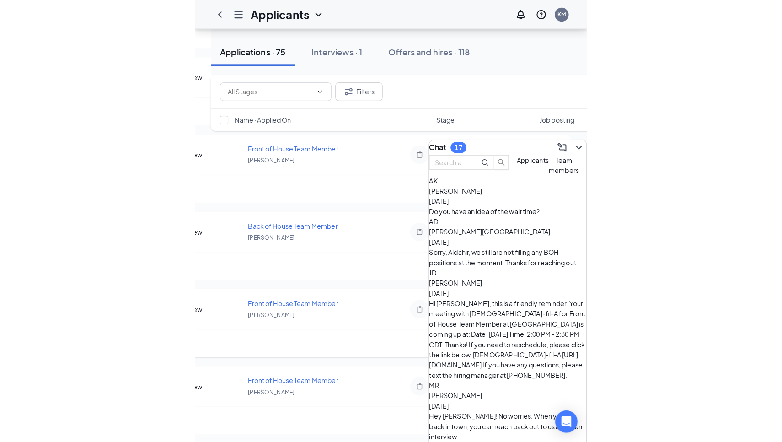
scroll to position [3409, 0]
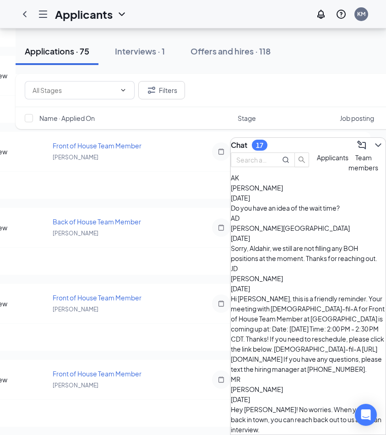
click at [260, 143] on div "17" at bounding box center [260, 145] width 16 height 11
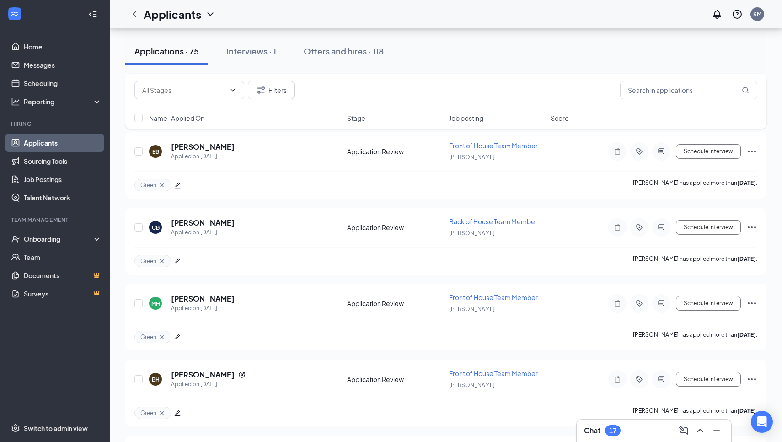
scroll to position [0, 0]
click at [43, 63] on link "Messages" at bounding box center [63, 65] width 78 height 18
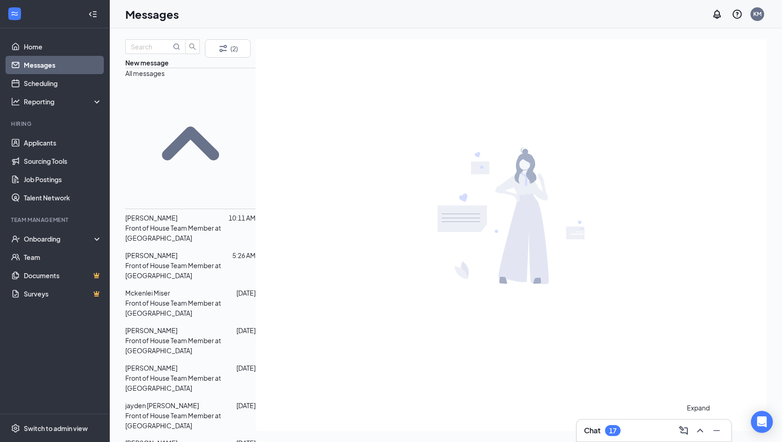
click at [703, 429] on icon "ChevronUp" at bounding box center [700, 430] width 11 height 11
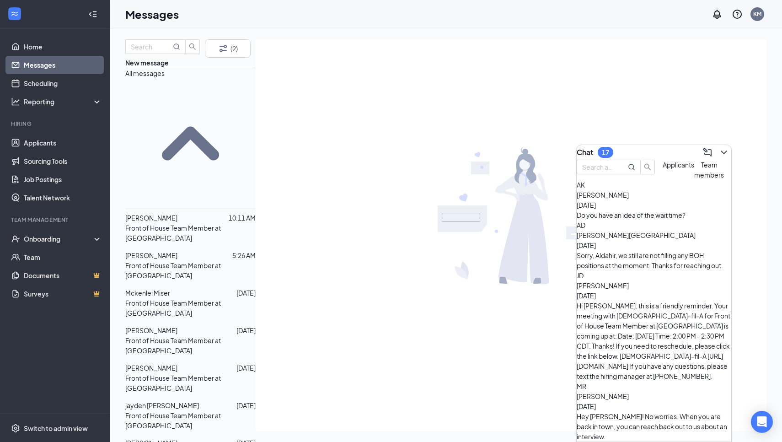
click at [694, 179] on span "Team members" at bounding box center [709, 170] width 30 height 18
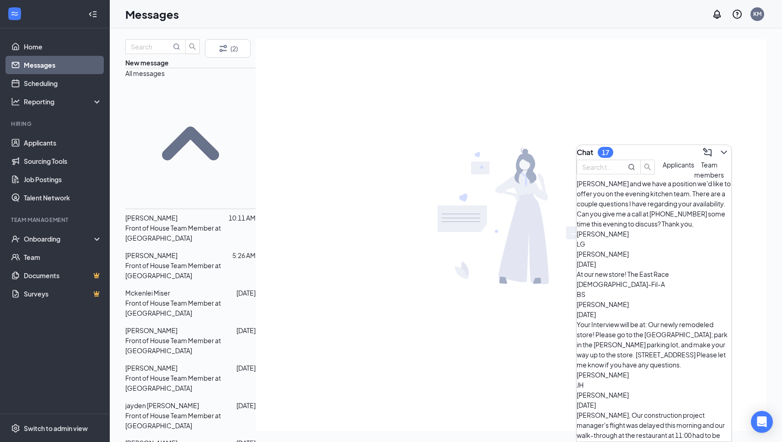
scroll to position [1700, 0]
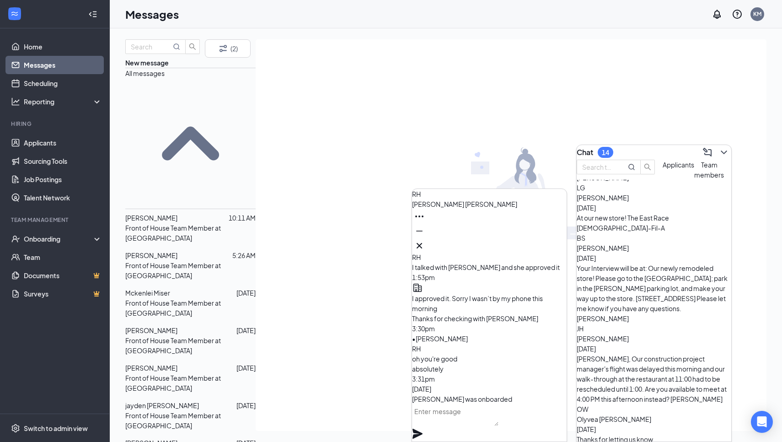
scroll to position [1749, 0]
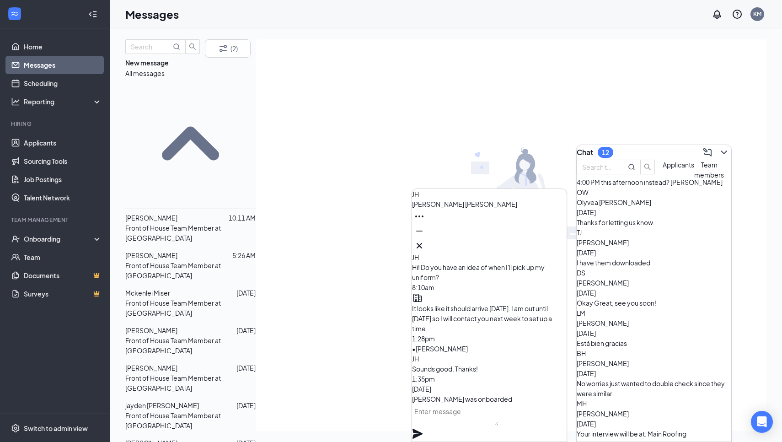
scroll to position [1963, 0]
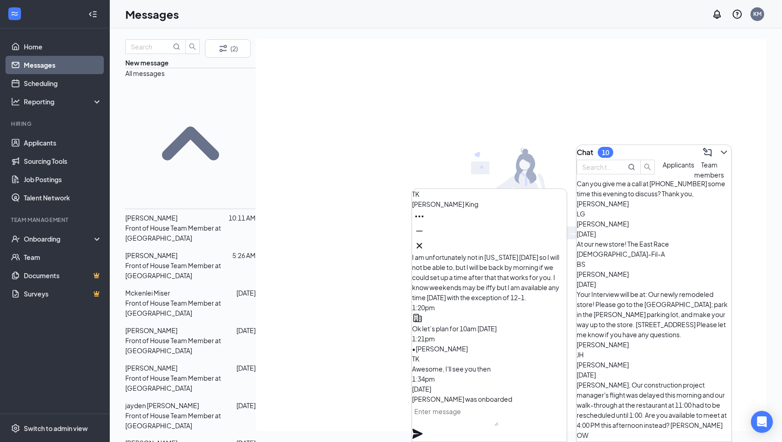
scroll to position [1719, 0]
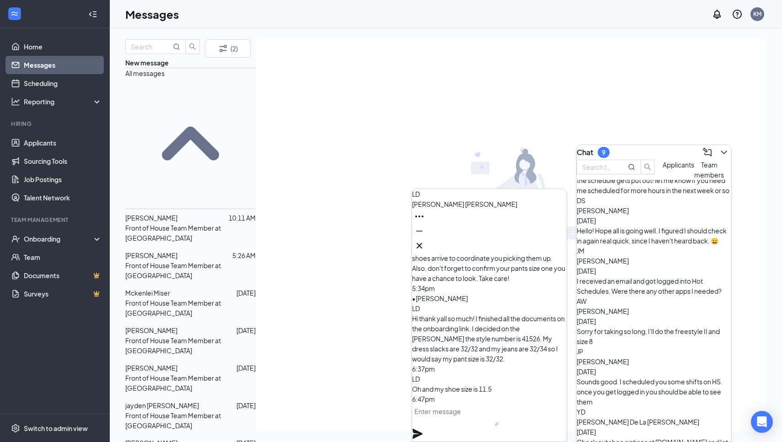
scroll to position [333, 0]
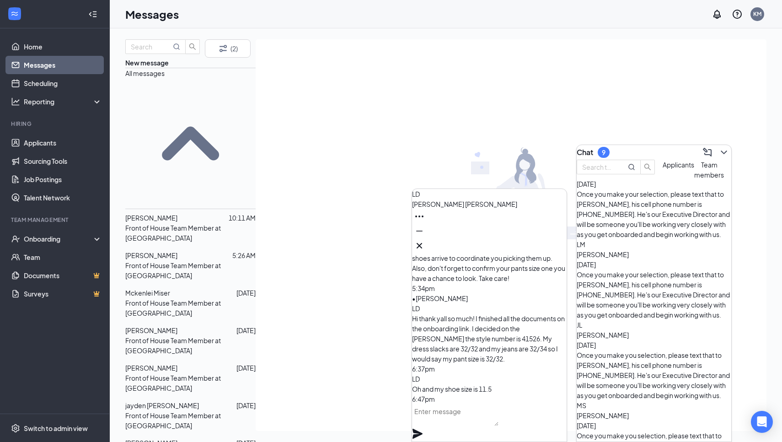
click at [676, 88] on div at bounding box center [511, 215] width 511 height 352
click at [50, 142] on link "Applicants" at bounding box center [63, 143] width 78 height 18
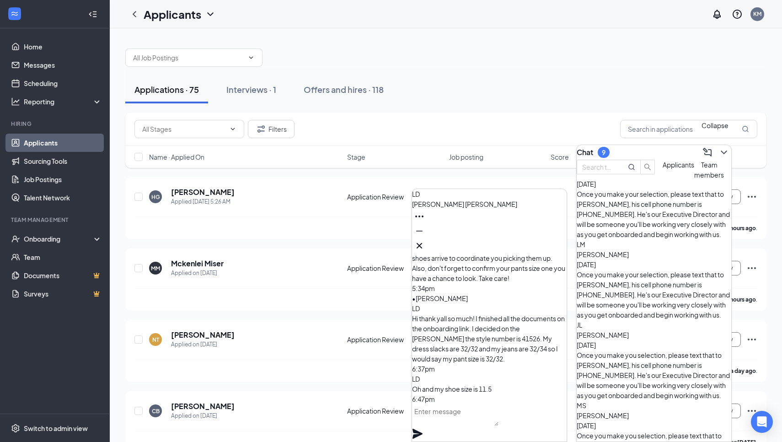
click at [719, 150] on icon "ChevronDown" at bounding box center [724, 152] width 11 height 11
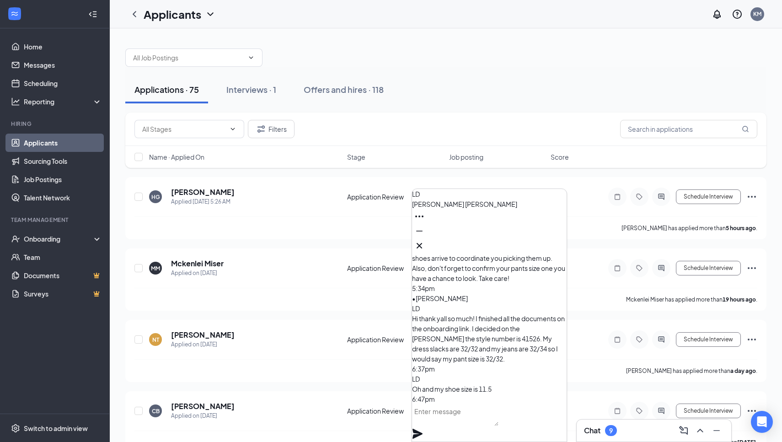
click at [551, 82] on div "Applications · 75 Interviews · 1 Offers and hires · 118" at bounding box center [445, 89] width 641 height 27
click at [422, 243] on icon "Cross" at bounding box center [419, 245] width 5 height 5
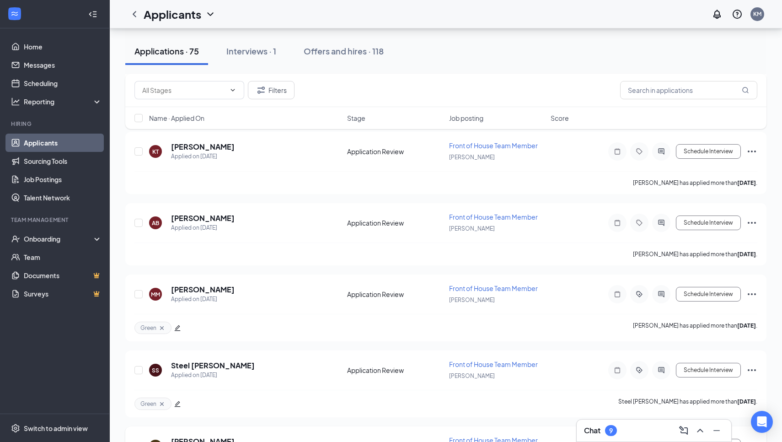
scroll to position [3082, 0]
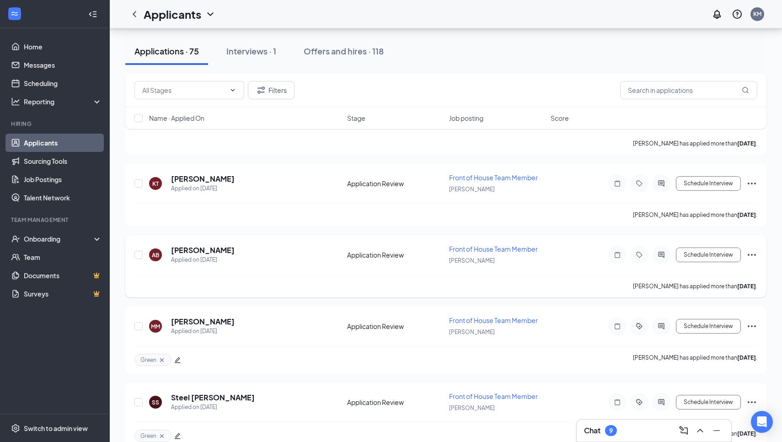
click at [753, 252] on icon "Ellipses" at bounding box center [752, 254] width 11 height 11
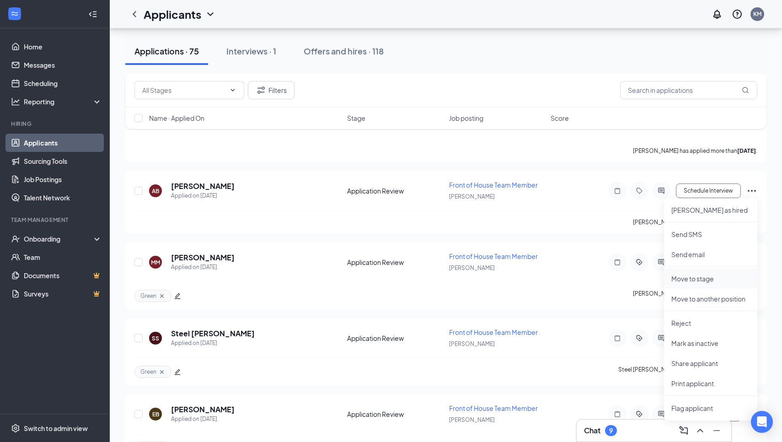
scroll to position [3159, 0]
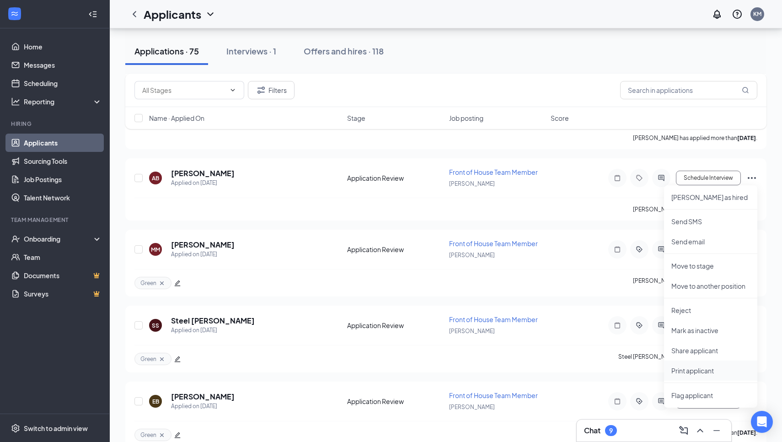
click at [685, 373] on p "Print applicant" at bounding box center [711, 370] width 79 height 9
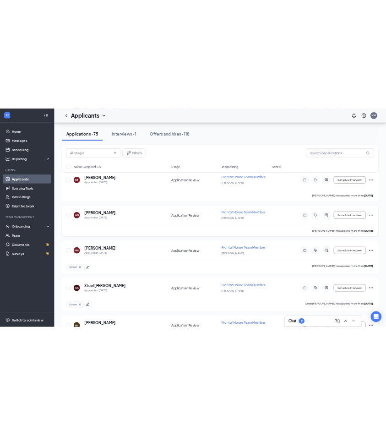
scroll to position [3119, 0]
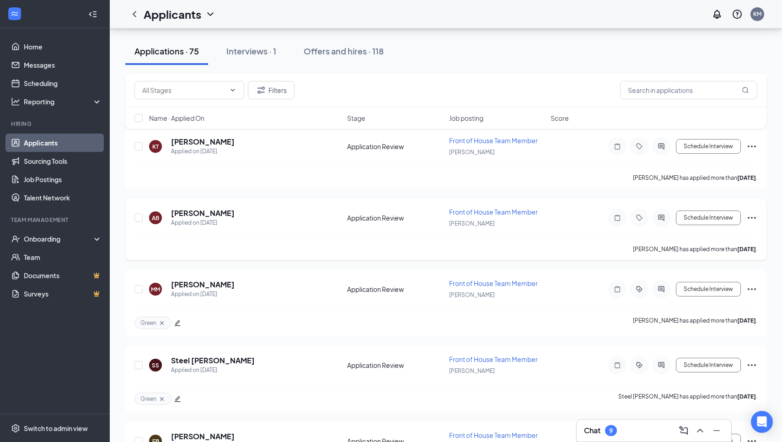
click at [750, 217] on icon "Ellipses" at bounding box center [752, 217] width 11 height 11
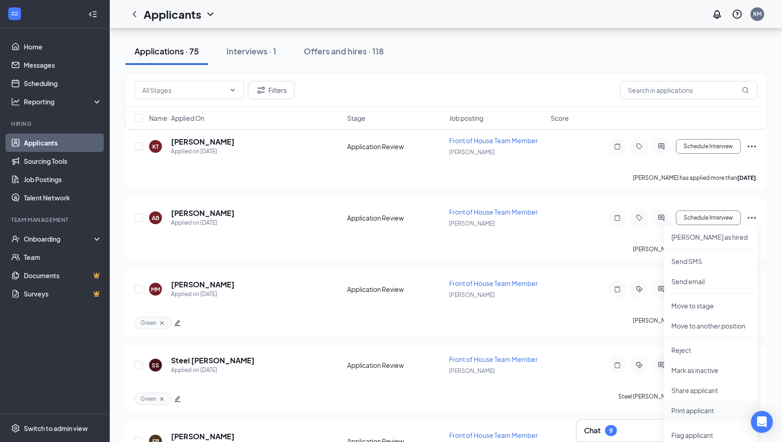
click at [683, 407] on p "Print applicant" at bounding box center [711, 410] width 79 height 9
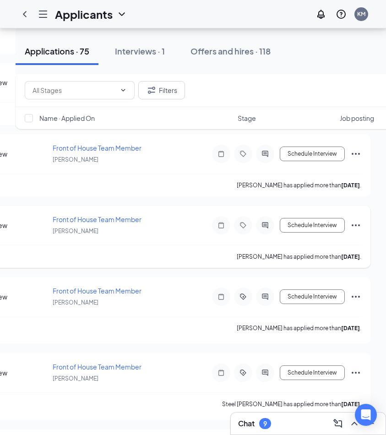
scroll to position [0, 287]
click at [355, 224] on icon "Ellipses" at bounding box center [355, 225] width 11 height 11
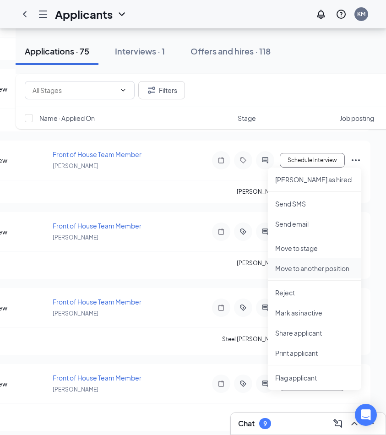
scroll to position [3184, 0]
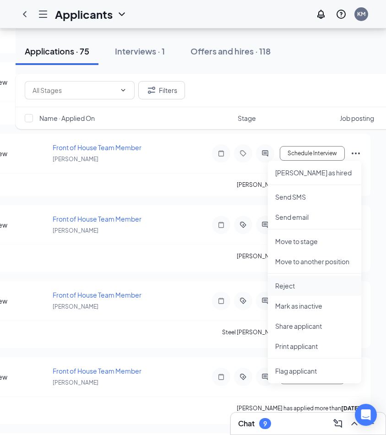
click at [287, 286] on p "Reject" at bounding box center [314, 285] width 79 height 9
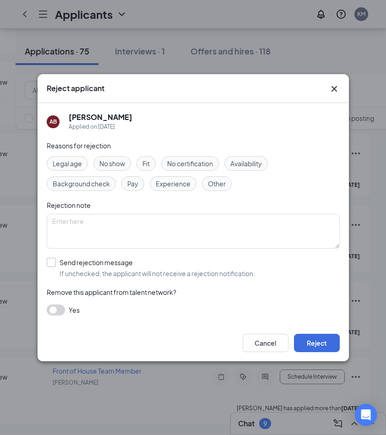
click at [52, 260] on input "Send rejection message If unchecked, the applicant will not receive a rejection…" at bounding box center [151, 268] width 208 height 20
checkbox input "true"
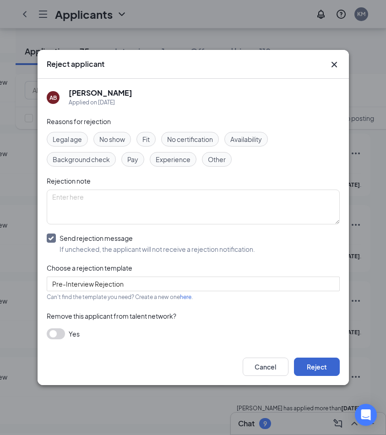
click at [314, 375] on button "Reject" at bounding box center [317, 366] width 46 height 18
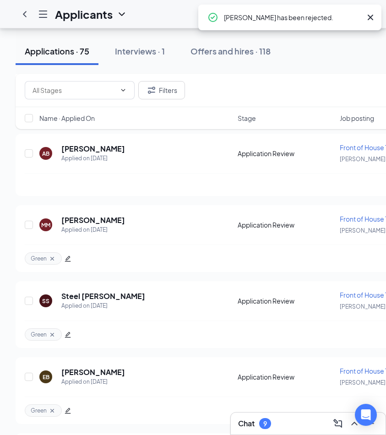
scroll to position [0, 0]
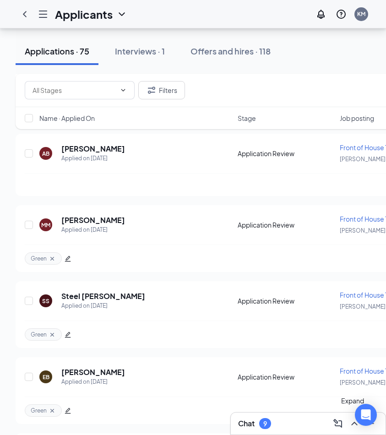
click at [351, 425] on icon "ChevronUp" at bounding box center [354, 423] width 6 height 4
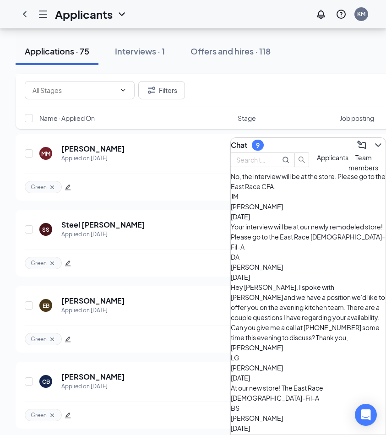
scroll to position [1570, 0]
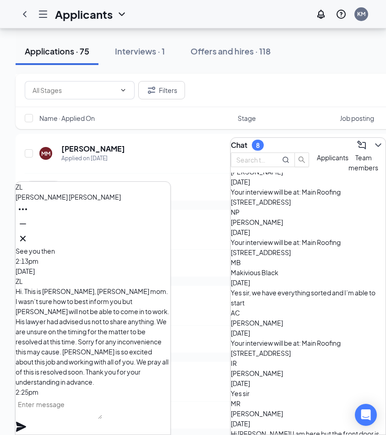
scroll to position [2200, 0]
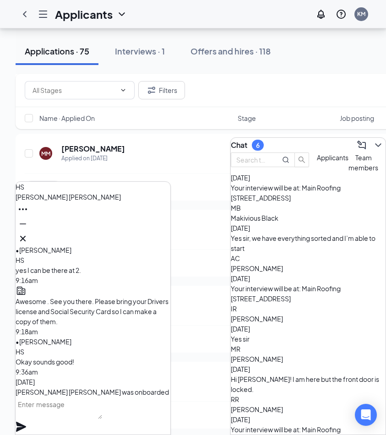
scroll to position [2255, 0]
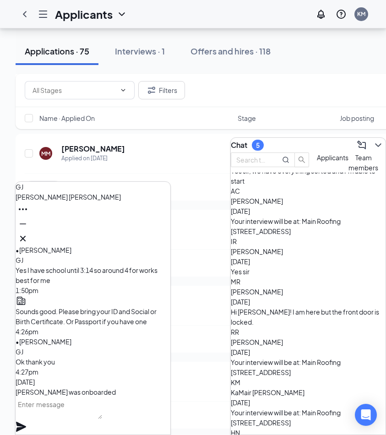
scroll to position [2322, 0]
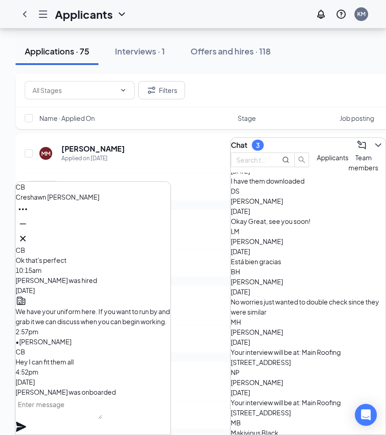
scroll to position [2036, 0]
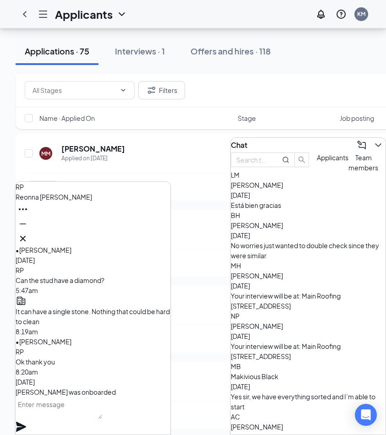
scroll to position [2098, 0]
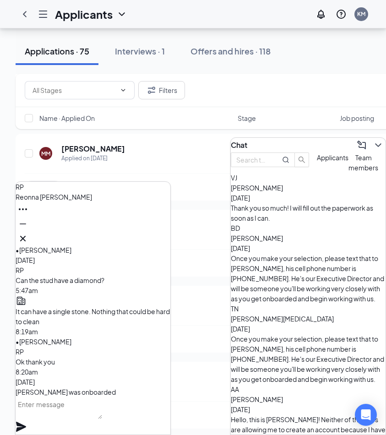
scroll to position [0, 0]
click at [317, 161] on span "Applicants" at bounding box center [333, 157] width 32 height 8
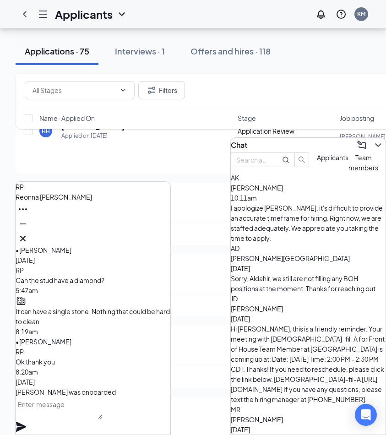
scroll to position [2706, 0]
click at [28, 233] on icon "Cross" at bounding box center [22, 238] width 11 height 11
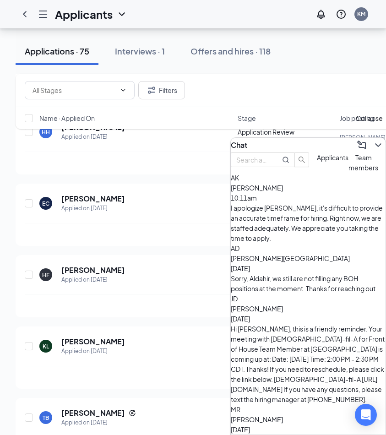
click at [372, 140] on icon "ChevronDown" at bounding box center [377, 145] width 11 height 11
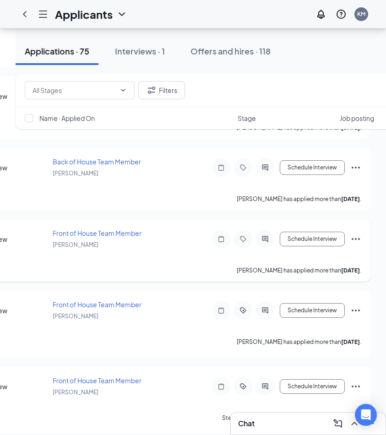
scroll to position [0, 287]
click at [353, 240] on icon "Ellipses" at bounding box center [355, 238] width 11 height 11
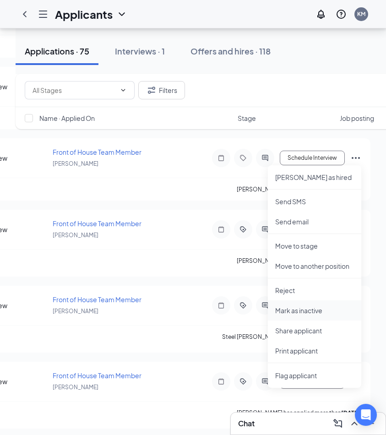
scroll to position [3107, 0]
click at [301, 356] on li "Print applicant" at bounding box center [314, 351] width 93 height 20
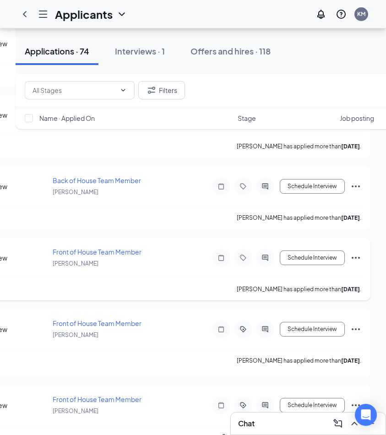
scroll to position [0, 287]
click at [241, 260] on icon "Tag" at bounding box center [242, 257] width 11 height 7
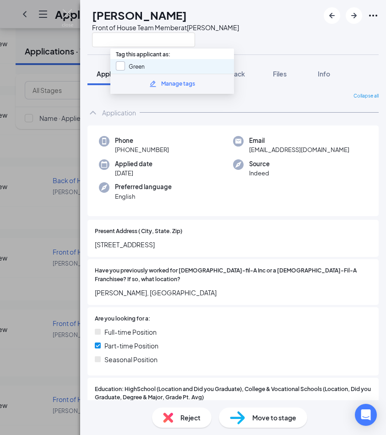
click at [117, 64] on input "Green" at bounding box center [130, 66] width 29 height 10
checkbox input "true"
click at [66, 15] on img at bounding box center [67, 18] width 11 height 18
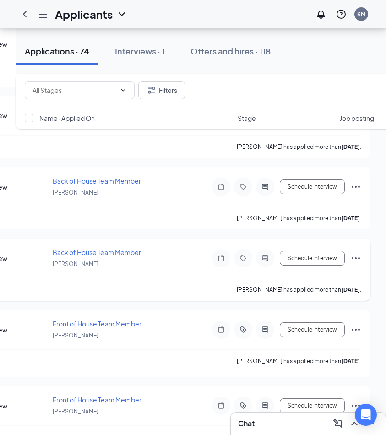
scroll to position [0, 287]
click at [355, 256] on icon "Ellipses" at bounding box center [355, 258] width 11 height 11
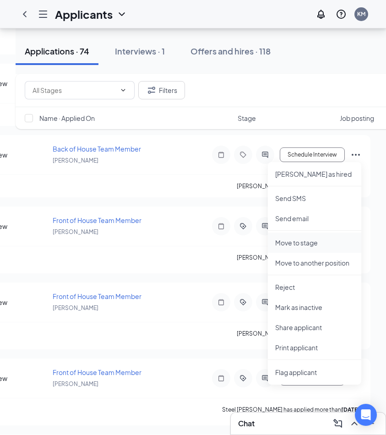
scroll to position [3043, 0]
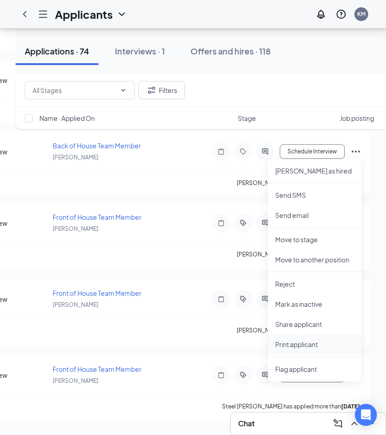
click at [306, 340] on p "Print applicant" at bounding box center [314, 343] width 79 height 9
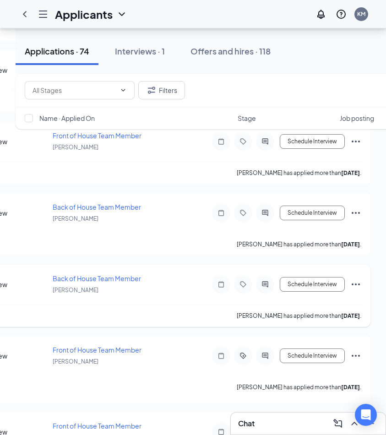
scroll to position [0, 287]
click at [355, 285] on icon "Ellipses" at bounding box center [355, 284] width 11 height 11
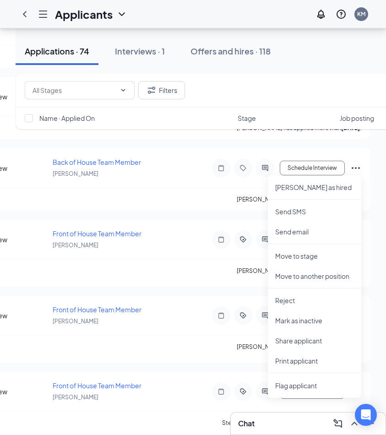
scroll to position [3025, 0]
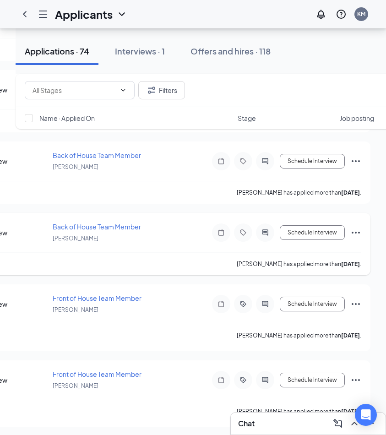
scroll to position [0, 287]
click at [355, 232] on icon "Ellipses" at bounding box center [355, 232] width 8 height 2
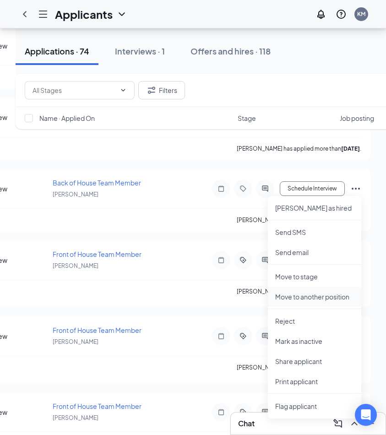
scroll to position [3011, 0]
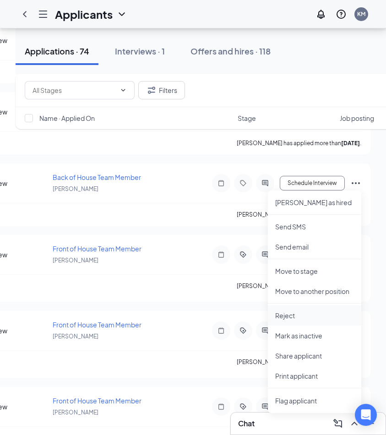
click at [292, 311] on p "Reject" at bounding box center [314, 315] width 79 height 9
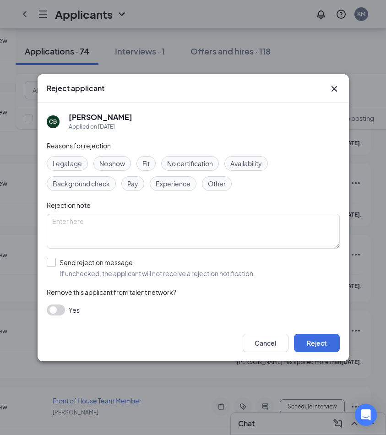
click at [50, 264] on div at bounding box center [51, 262] width 9 height 9
click at [50, 264] on input "Send rejection message If unchecked, the applicant will not receive a rejection…" at bounding box center [151, 268] width 208 height 20
checkbox input "true"
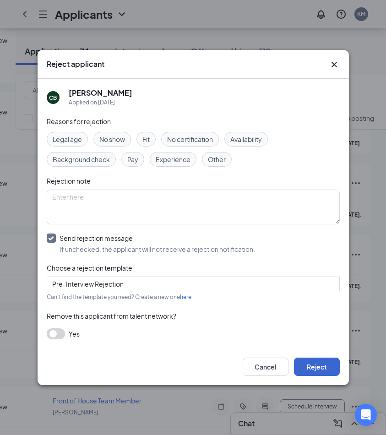
click at [315, 364] on button "Reject" at bounding box center [317, 366] width 46 height 18
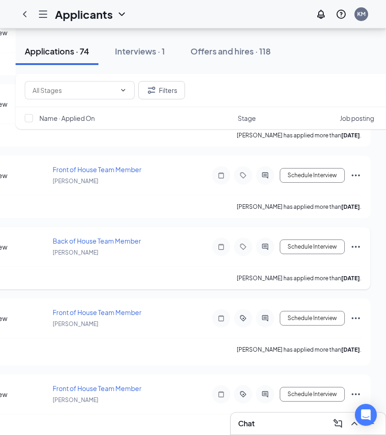
scroll to position [0, 287]
click at [357, 247] on icon "Ellipses" at bounding box center [355, 246] width 11 height 11
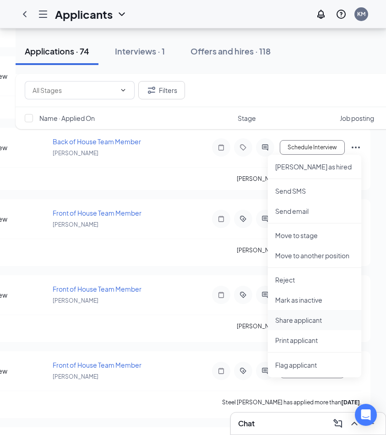
scroll to position [2984, 0]
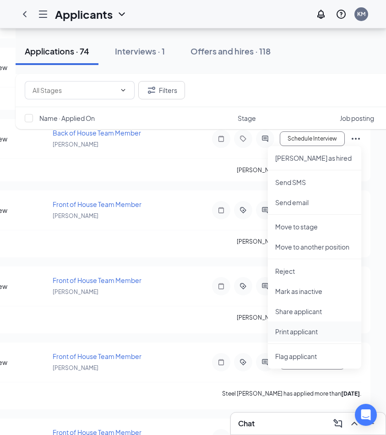
drag, startPoint x: 294, startPoint y: 328, endPoint x: 296, endPoint y: 336, distance: 8.7
click at [294, 328] on p "Print applicant" at bounding box center [314, 331] width 79 height 9
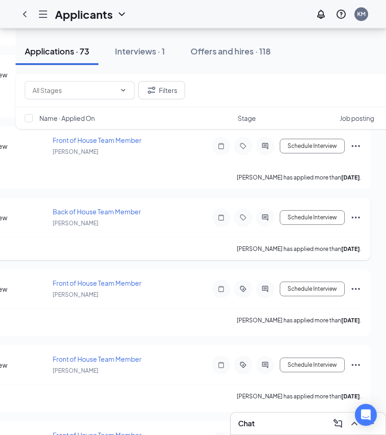
scroll to position [2905, 0]
click at [354, 216] on icon "Ellipses" at bounding box center [355, 217] width 11 height 11
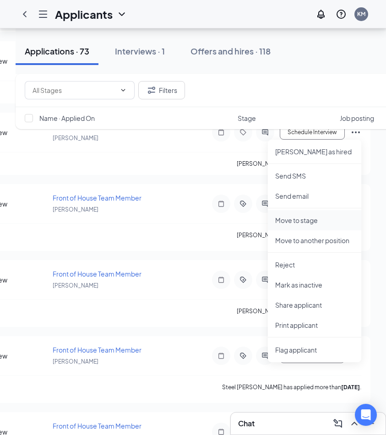
scroll to position [2993, 0]
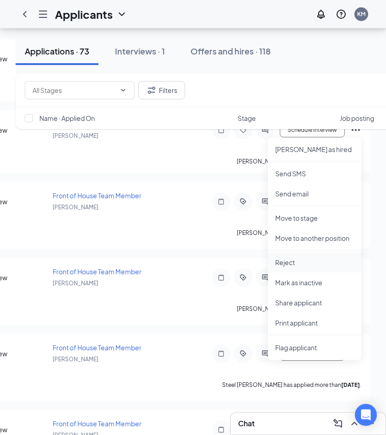
click at [292, 258] on p "Reject" at bounding box center [314, 262] width 79 height 9
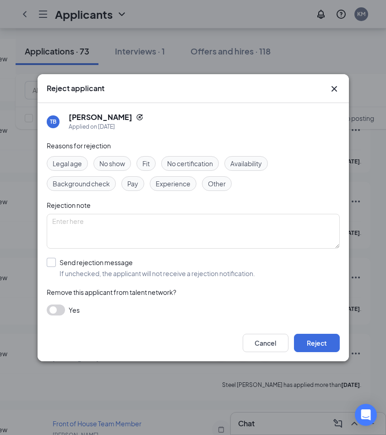
click at [52, 265] on div at bounding box center [51, 262] width 9 height 9
click at [52, 265] on input "Send rejection message If unchecked, the applicant will not receive a rejection…" at bounding box center [151, 268] width 208 height 20
checkbox input "true"
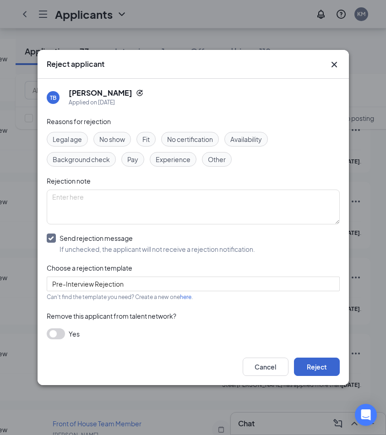
click at [317, 361] on button "Reject" at bounding box center [317, 366] width 46 height 18
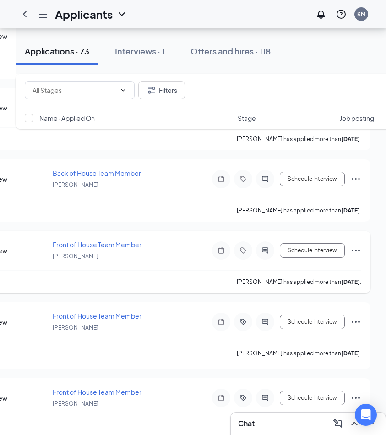
scroll to position [0, 287]
click at [355, 249] on icon "Ellipses" at bounding box center [355, 250] width 11 height 11
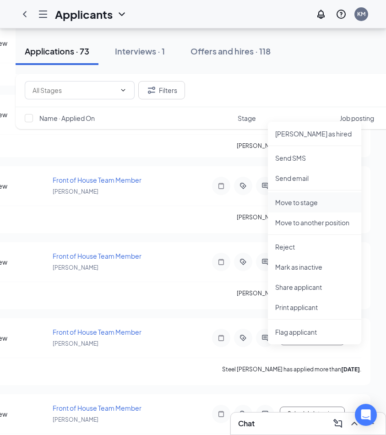
scroll to position [2938, 0]
click at [296, 308] on p "Print applicant" at bounding box center [314, 306] width 79 height 9
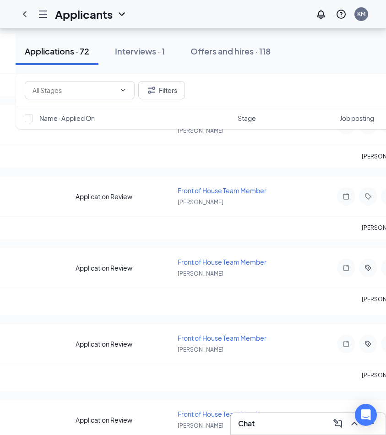
scroll to position [0, 175]
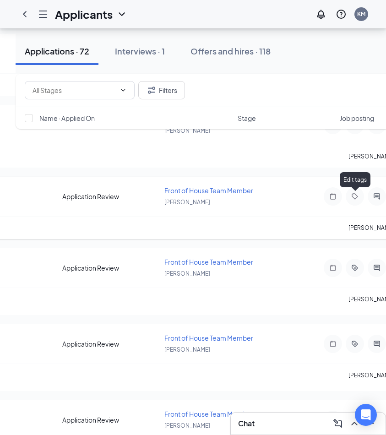
click at [353, 198] on icon "Tag" at bounding box center [354, 196] width 11 height 7
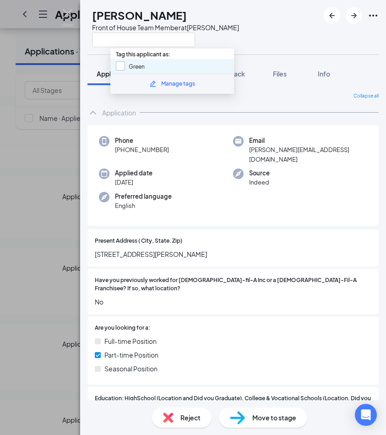
click at [119, 69] on div at bounding box center [120, 65] width 9 height 9
click at [119, 69] on input "Green" at bounding box center [130, 66] width 29 height 10
click at [119, 68] on div at bounding box center [120, 65] width 9 height 9
click at [119, 68] on input "Green" at bounding box center [130, 66] width 29 height 10
click at [120, 68] on div at bounding box center [120, 65] width 9 height 9
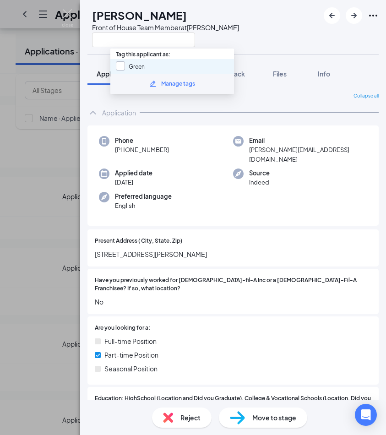
click at [120, 68] on input "Green" at bounding box center [130, 66] width 29 height 10
click at [120, 66] on input "Green" at bounding box center [130, 66] width 29 height 10
checkbox input "true"
click at [68, 16] on img at bounding box center [67, 18] width 11 height 18
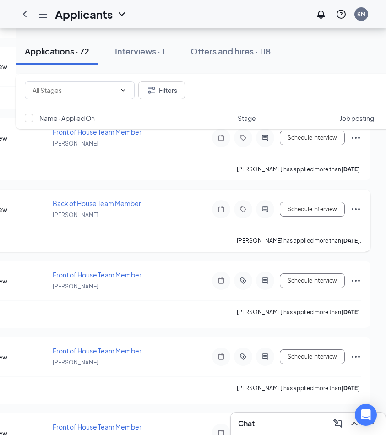
scroll to position [0, 287]
click at [355, 210] on icon "Ellipses" at bounding box center [355, 209] width 8 height 2
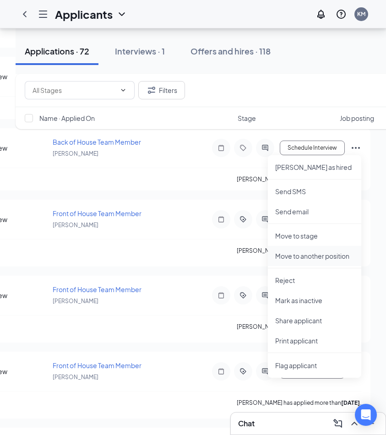
scroll to position [2841, 0]
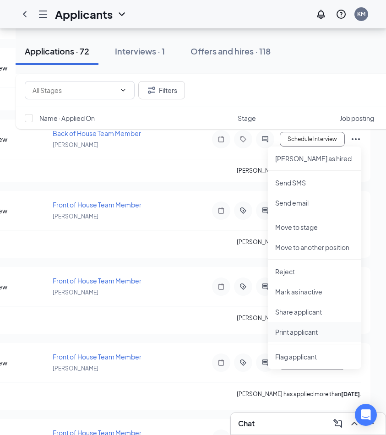
click at [286, 331] on p "Print applicant" at bounding box center [314, 331] width 79 height 9
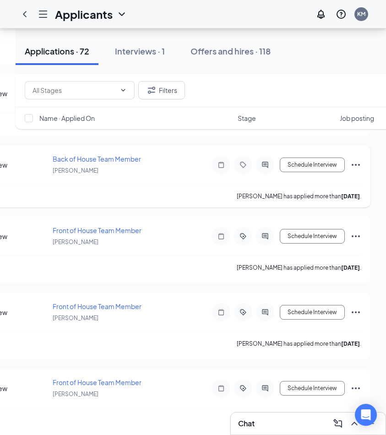
scroll to position [0, 287]
click at [355, 164] on icon "Ellipses" at bounding box center [355, 165] width 8 height 2
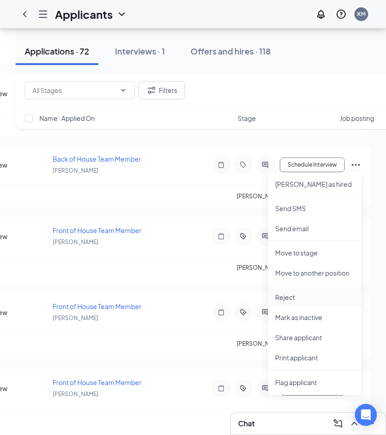
click at [283, 294] on p "Reject" at bounding box center [314, 296] width 79 height 9
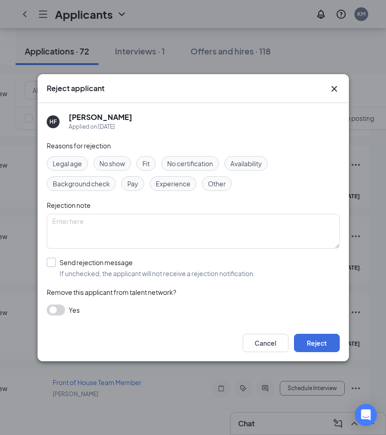
click at [48, 259] on input "Send rejection message If unchecked, the applicant will not receive a rejection…" at bounding box center [151, 268] width 208 height 20
checkbox input "true"
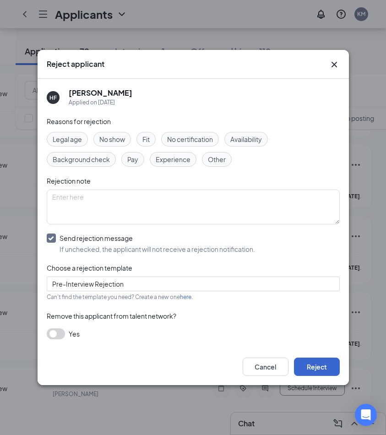
click at [312, 363] on button "Reject" at bounding box center [317, 366] width 46 height 18
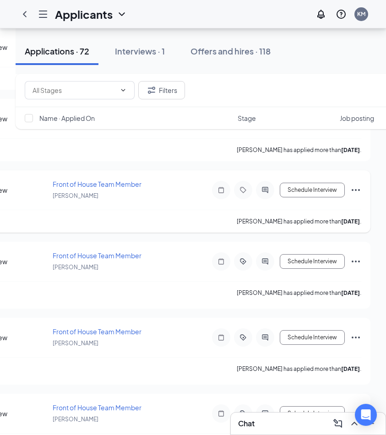
click at [354, 188] on icon "Ellipses" at bounding box center [355, 189] width 11 height 11
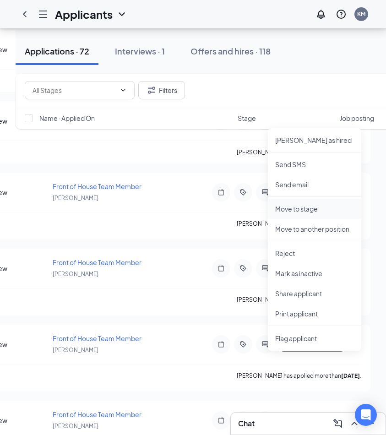
scroll to position [2788, 0]
click at [283, 309] on p "Print applicant" at bounding box center [314, 312] width 79 height 9
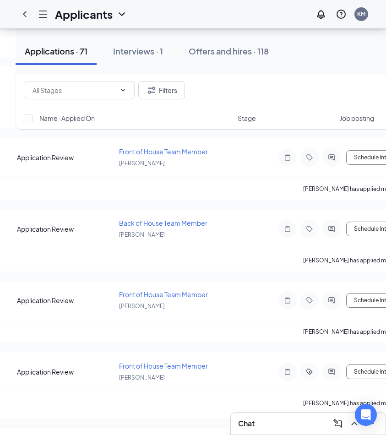
scroll to position [0, 226]
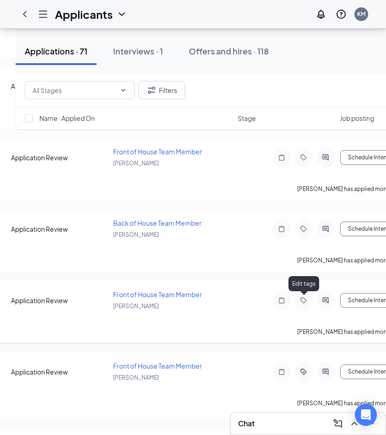
click at [305, 303] on icon "Tag" at bounding box center [303, 299] width 11 height 7
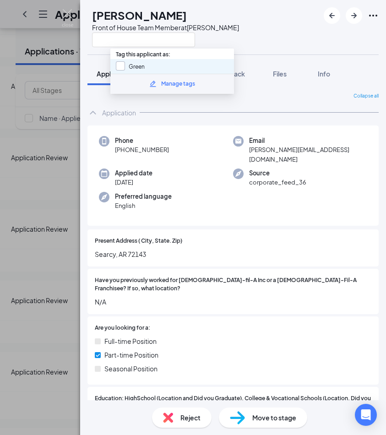
click at [120, 67] on div at bounding box center [120, 65] width 9 height 9
click at [120, 67] on input "Green" at bounding box center [130, 66] width 29 height 10
click at [123, 64] on div at bounding box center [120, 65] width 9 height 9
click at [123, 64] on input "Green" at bounding box center [130, 66] width 29 height 10
click at [118, 65] on input "Green" at bounding box center [130, 66] width 29 height 10
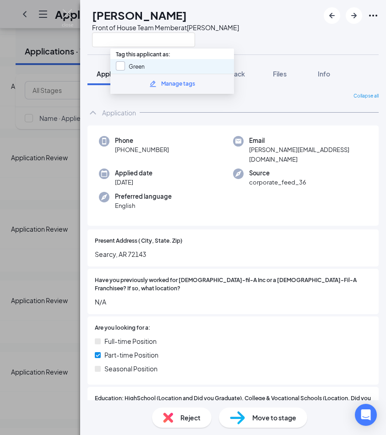
checkbox input "true"
click at [70, 17] on img at bounding box center [67, 18] width 11 height 18
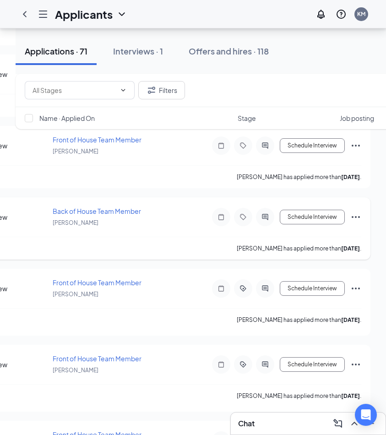
scroll to position [0, 287]
click at [351, 215] on icon "Ellipses" at bounding box center [355, 216] width 11 height 11
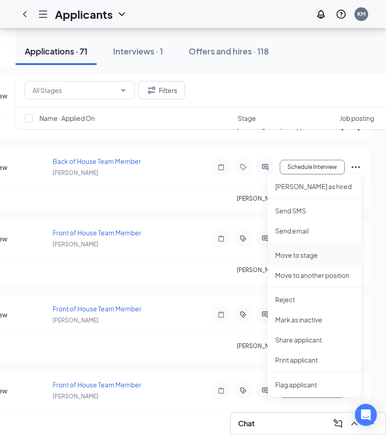
scroll to position [2674, 0]
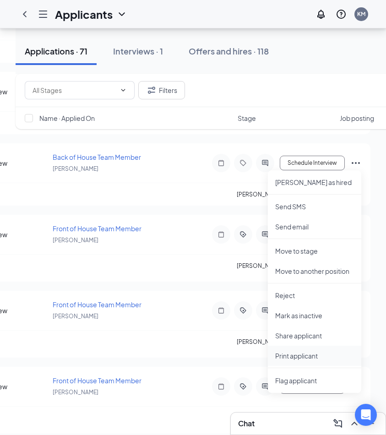
click at [293, 360] on p "Print applicant" at bounding box center [314, 355] width 79 height 9
